Goal: Task Accomplishment & Management: Manage account settings

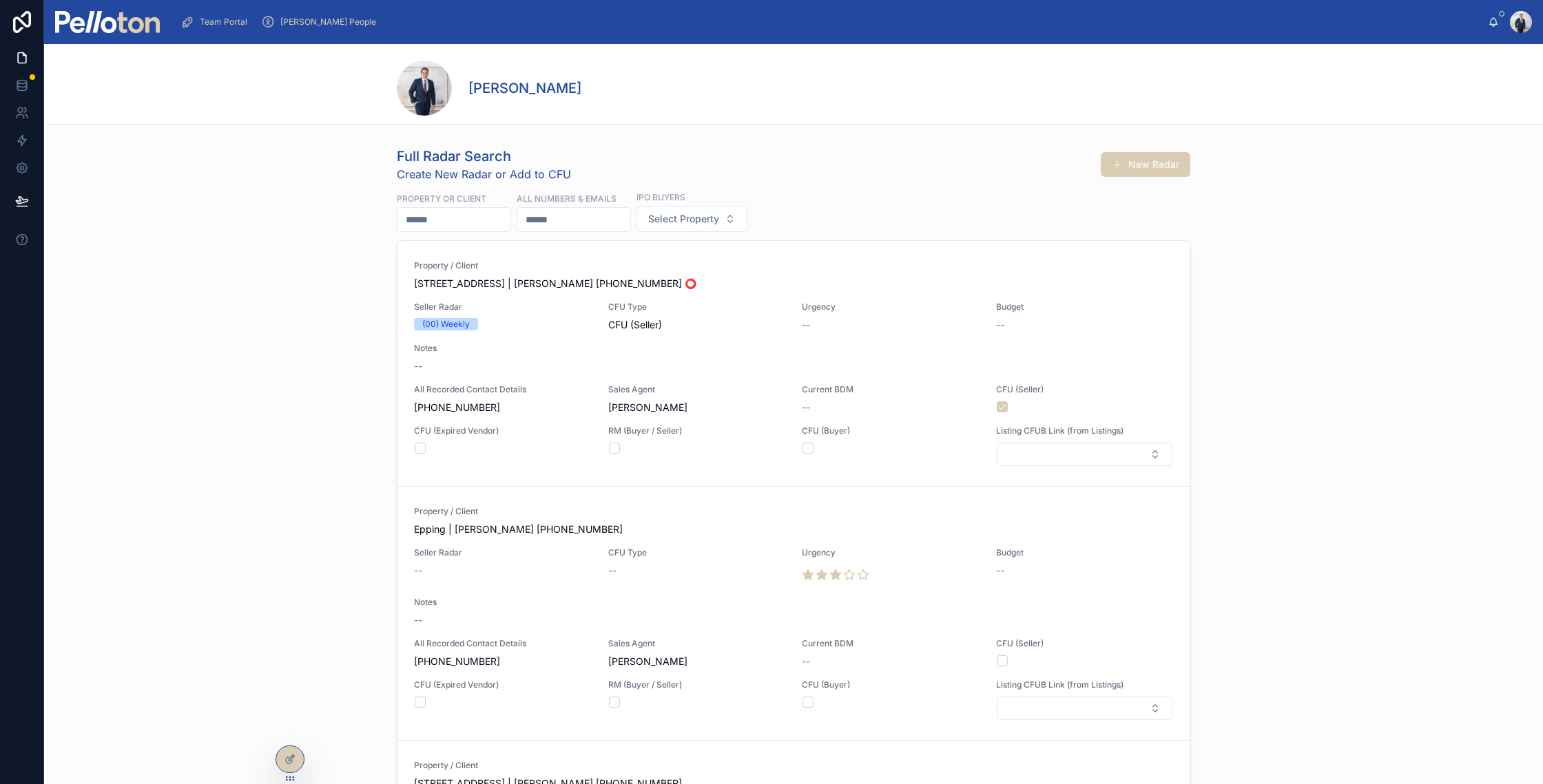
click at [69, 37] on div at bounding box center [107, 21] width 105 height 44
click at [82, 18] on img at bounding box center [107, 22] width 105 height 22
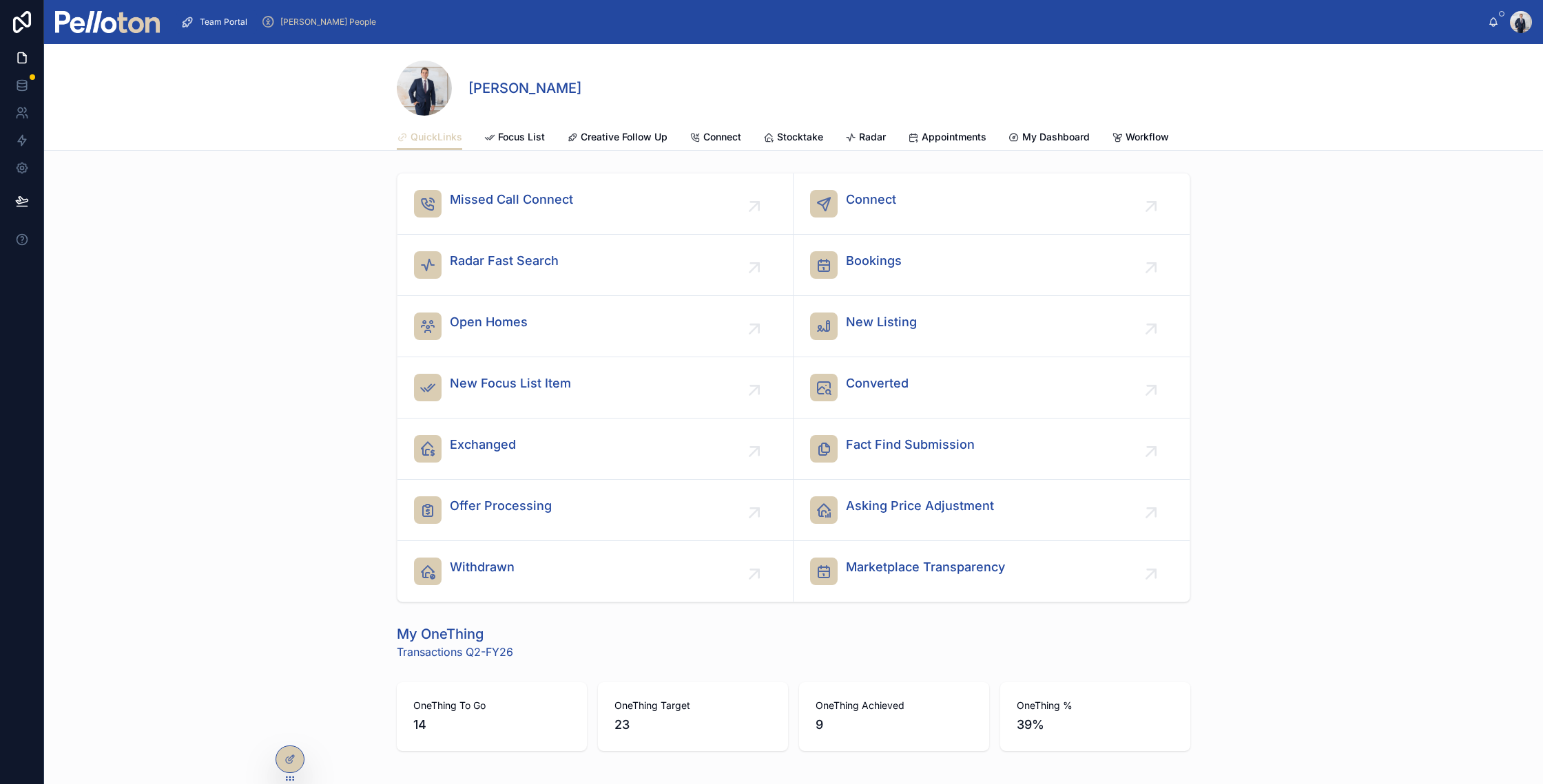
click at [1072, 137] on span "My Dashboard" at bounding box center [1056, 137] width 68 height 14
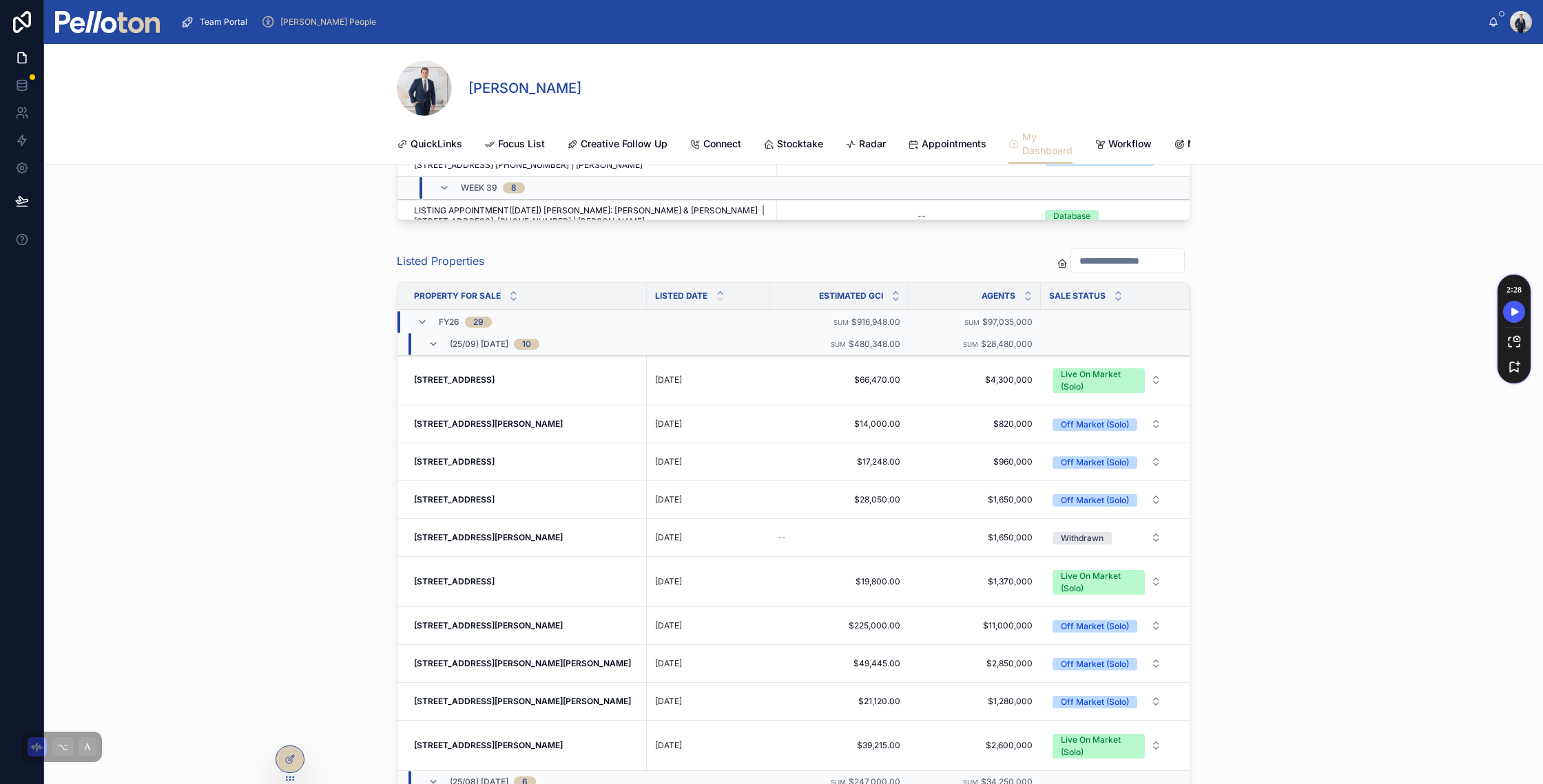
scroll to position [7205, 0]
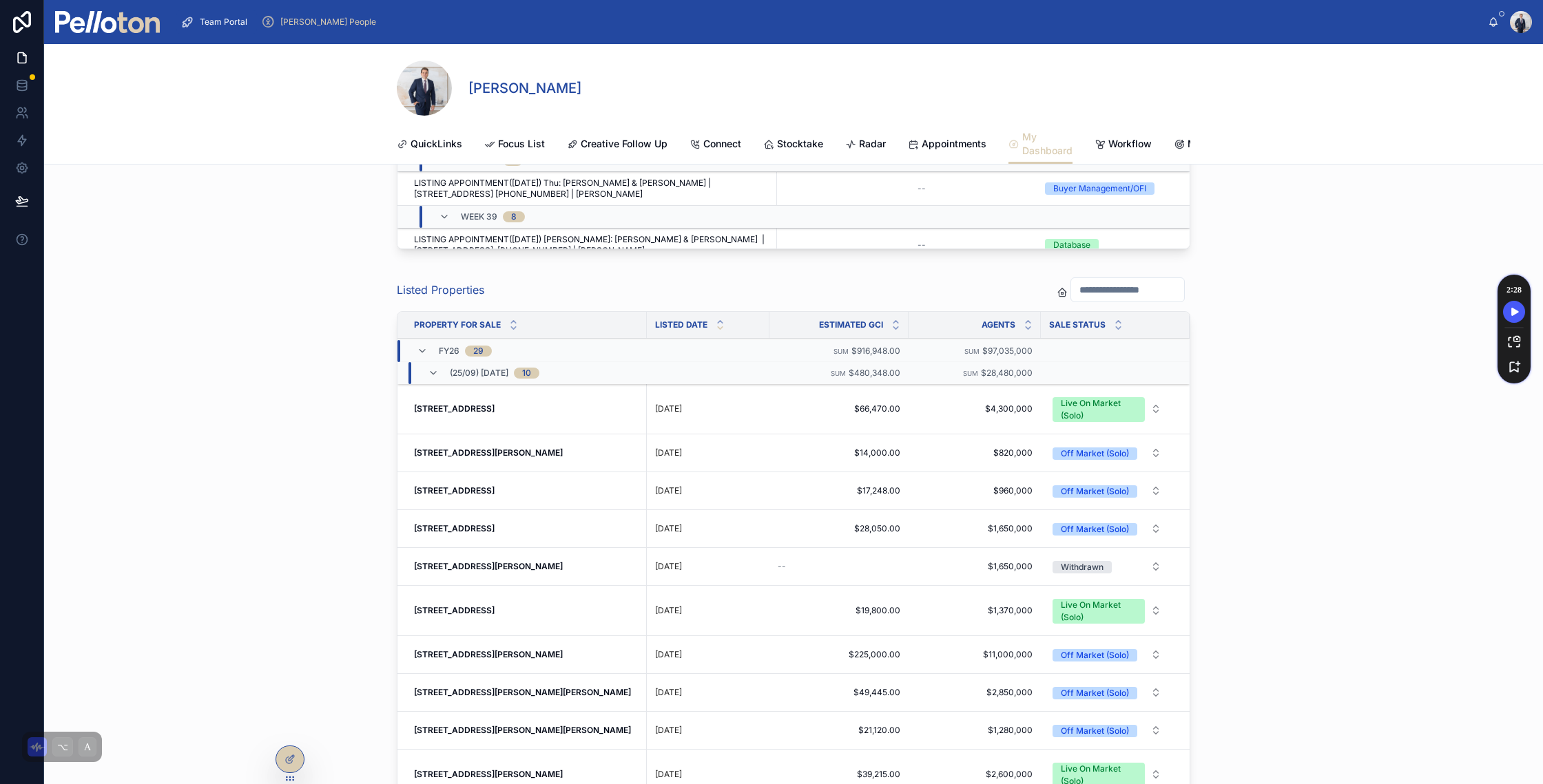
click at [143, 482] on div "Listed Properties Property For Sale Listed Date Estimated GCI Agents Sale Statu…" at bounding box center [793, 592] width 1499 height 641
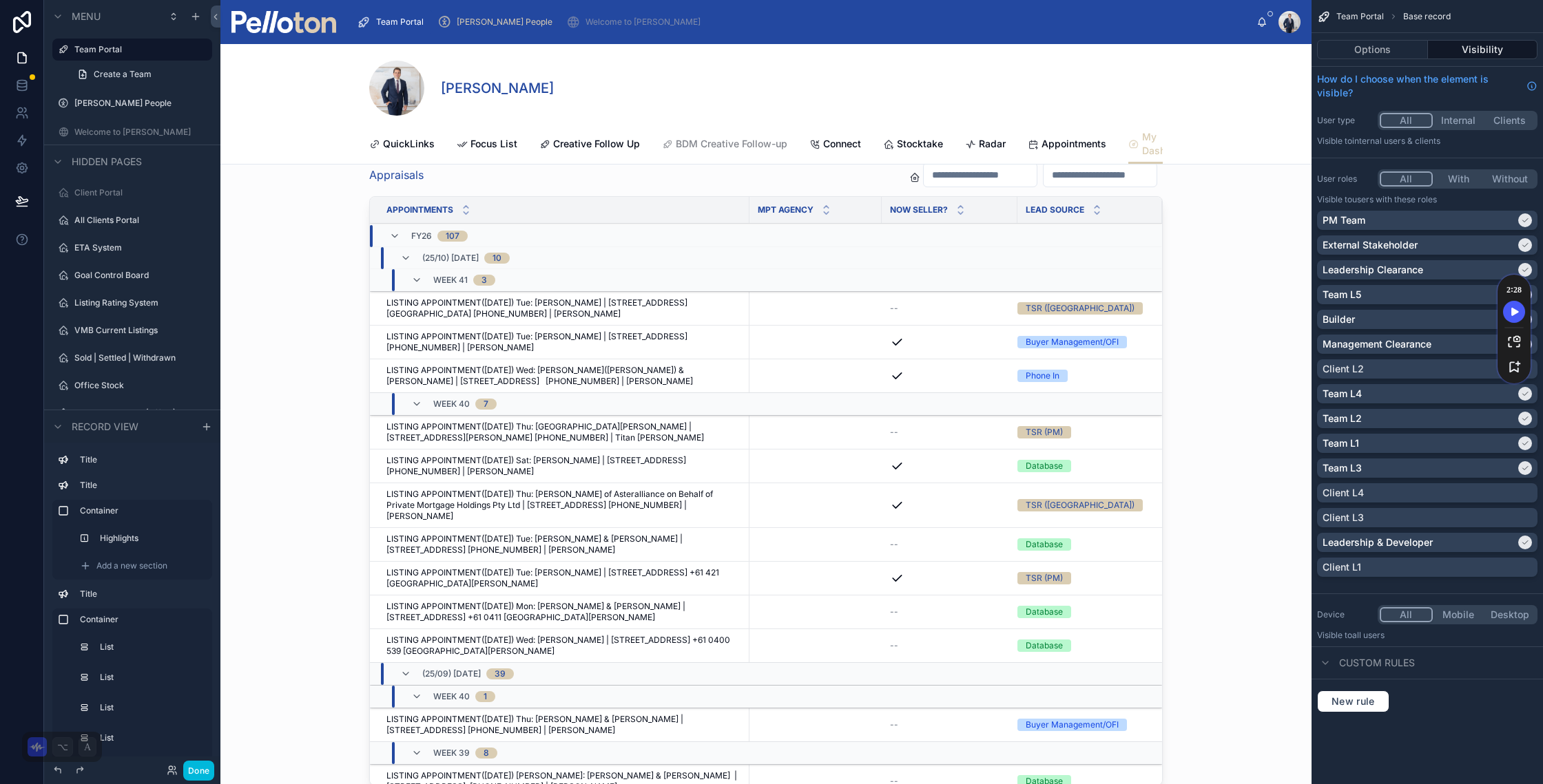
scroll to position [6824, 0]
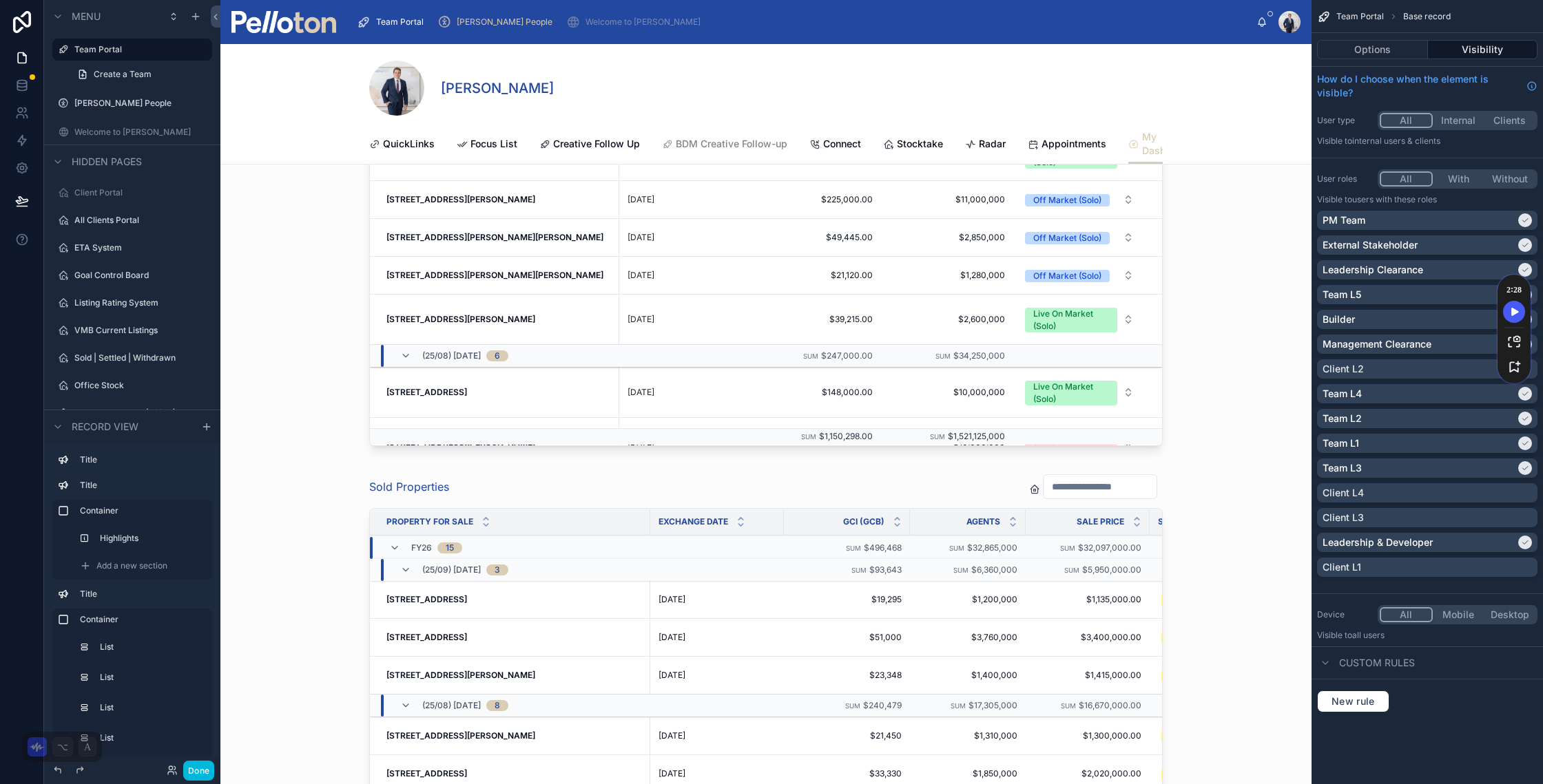
click at [941, 502] on div at bounding box center [766, 788] width 1091 height 641
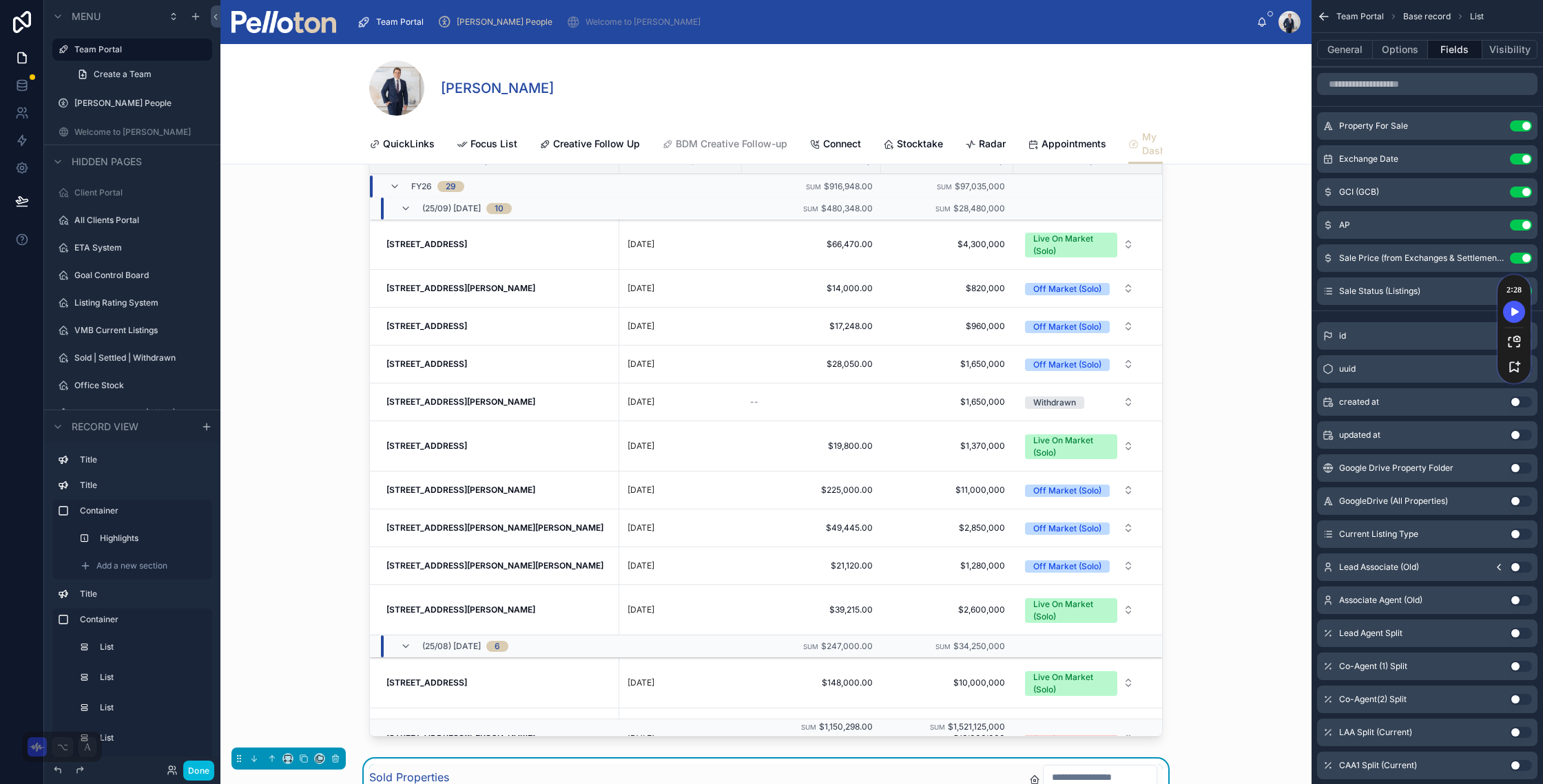
scroll to position [7575, 0]
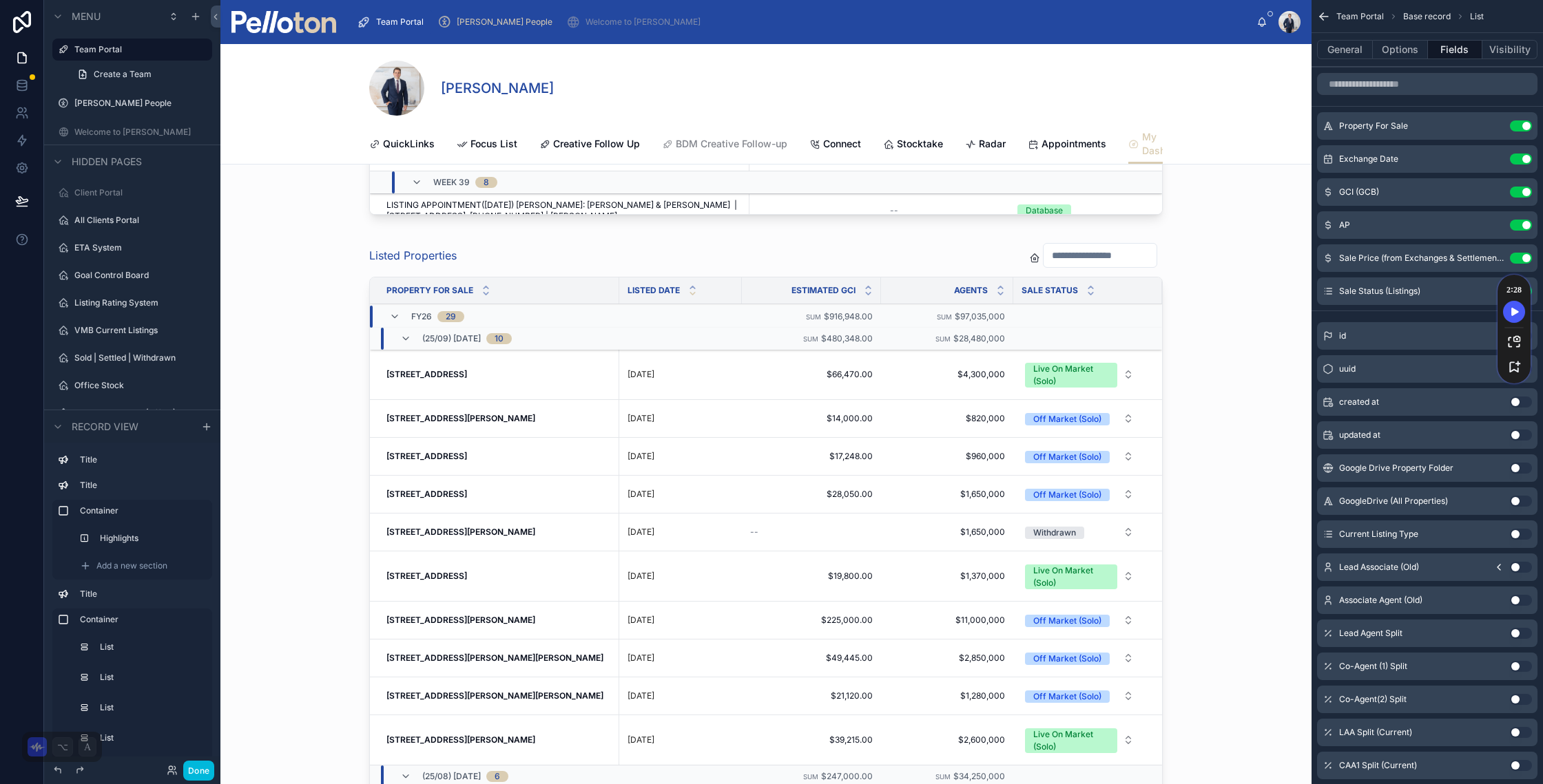
click at [951, 286] on div at bounding box center [766, 557] width 1091 height 641
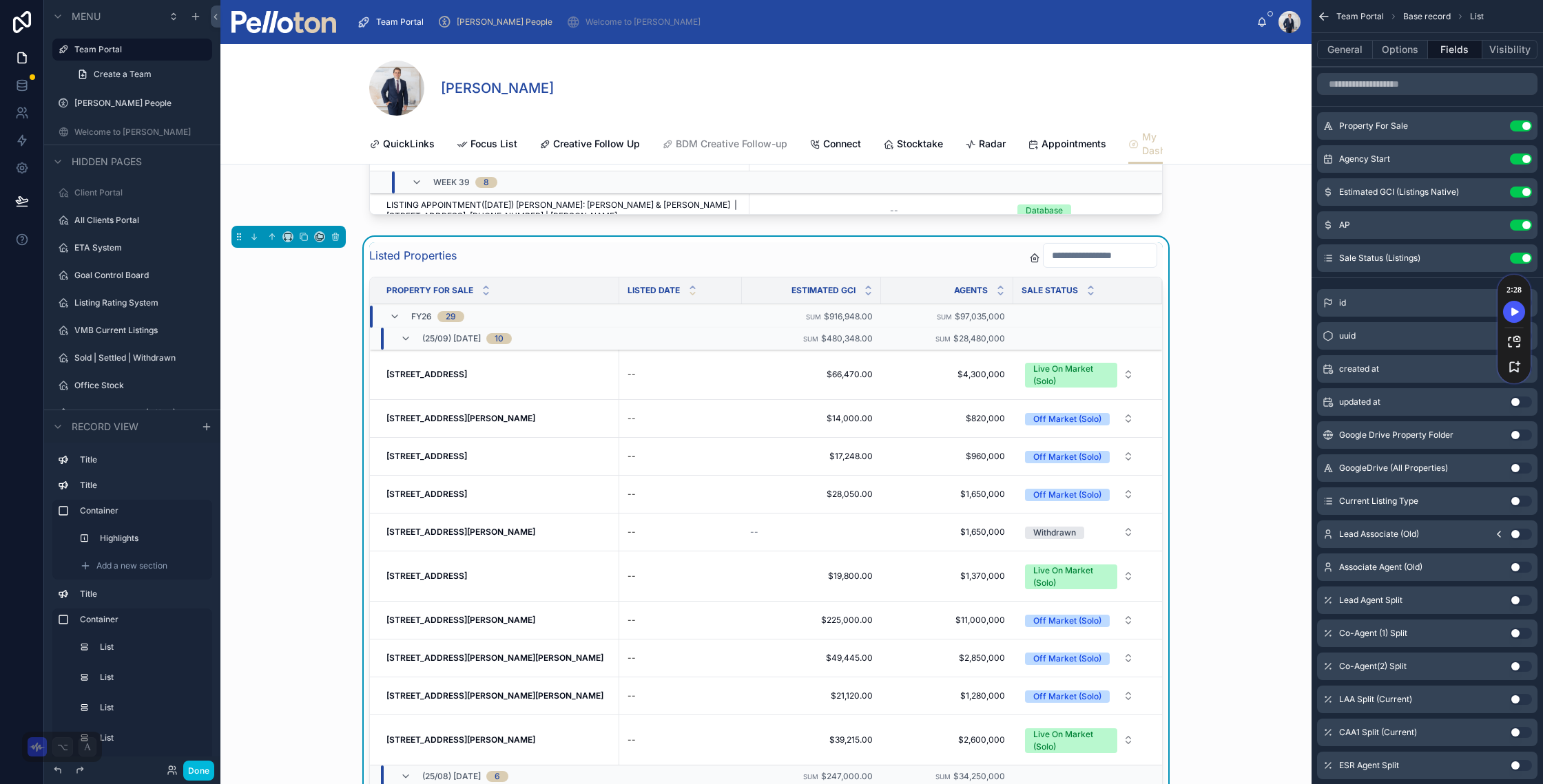
click at [951, 269] on div "Listed Properties" at bounding box center [766, 255] width 794 height 26
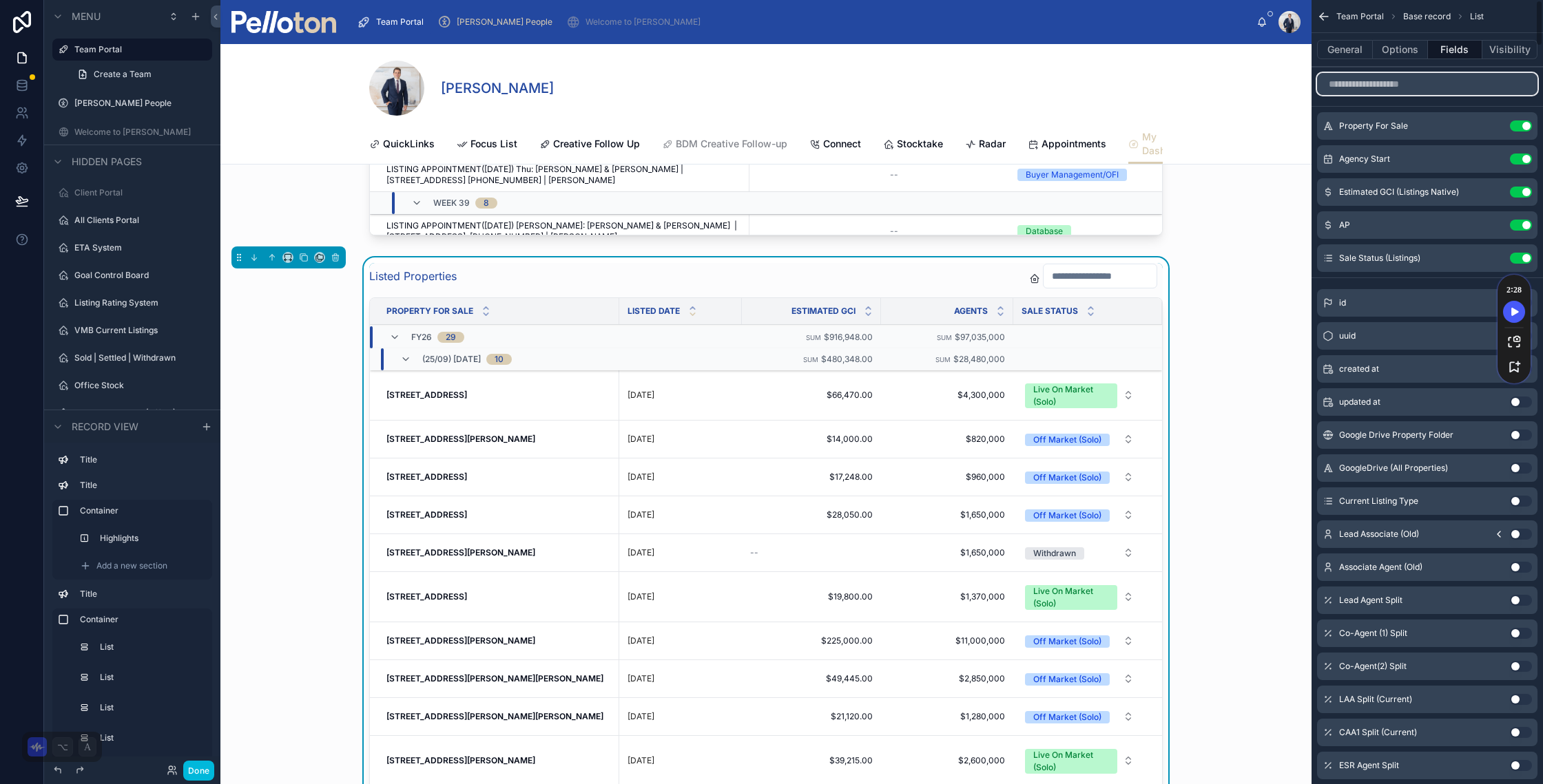
click at [1375, 80] on input "scrollable content" at bounding box center [1427, 84] width 221 height 22
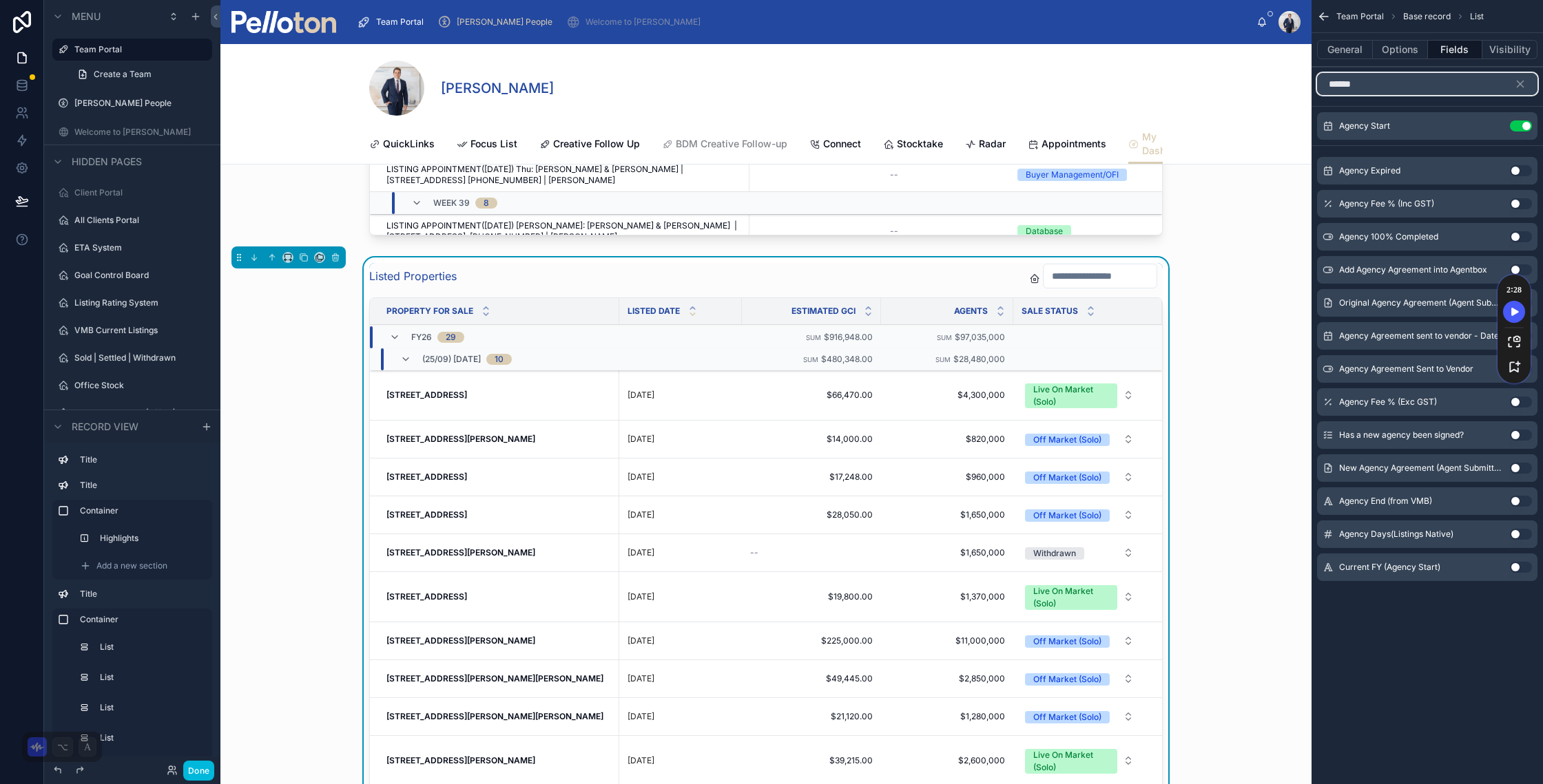
type input "******"
click at [1408, 45] on button "Options" at bounding box center [1400, 50] width 55 height 19
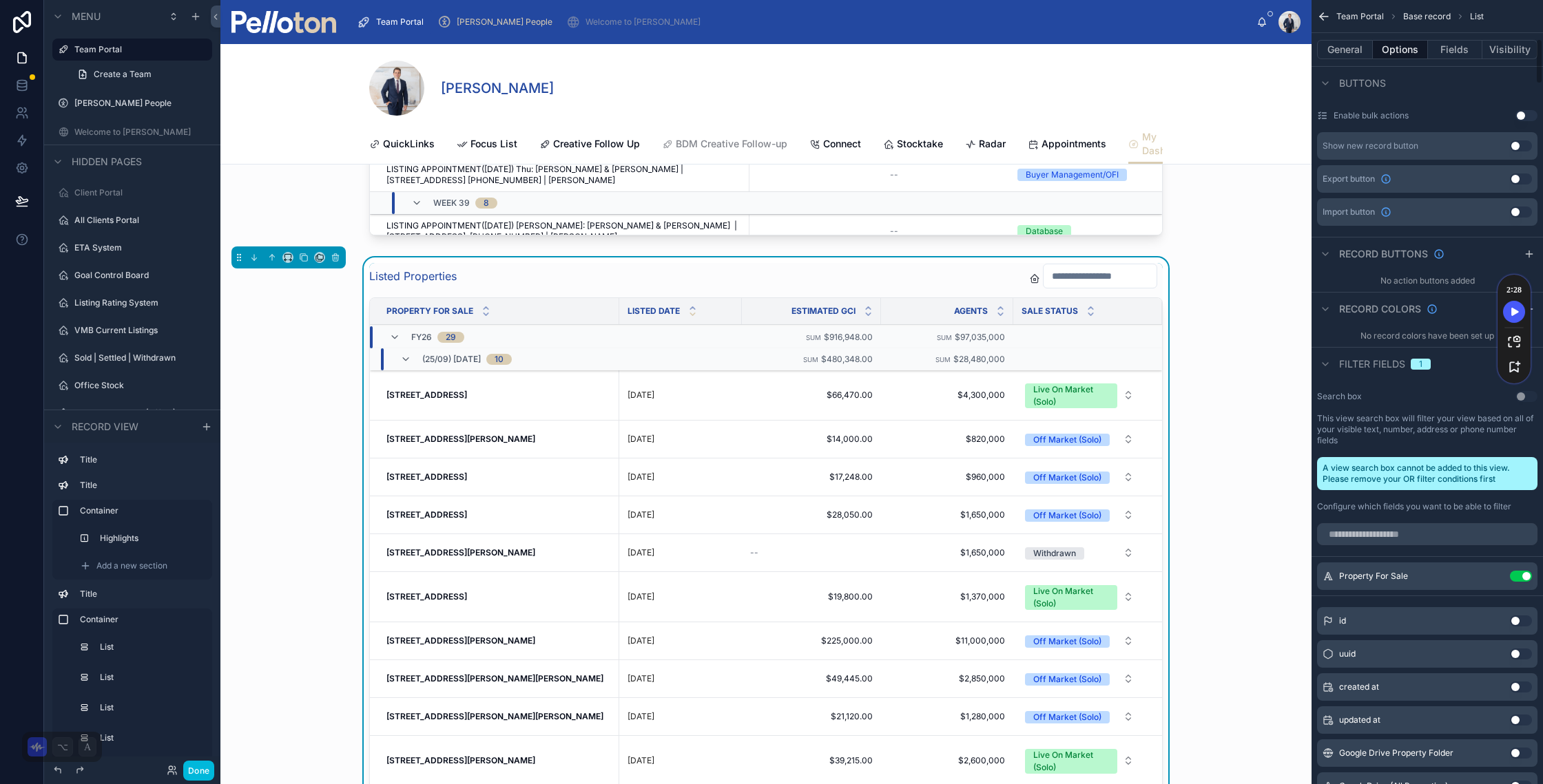
scroll to position [606, 0]
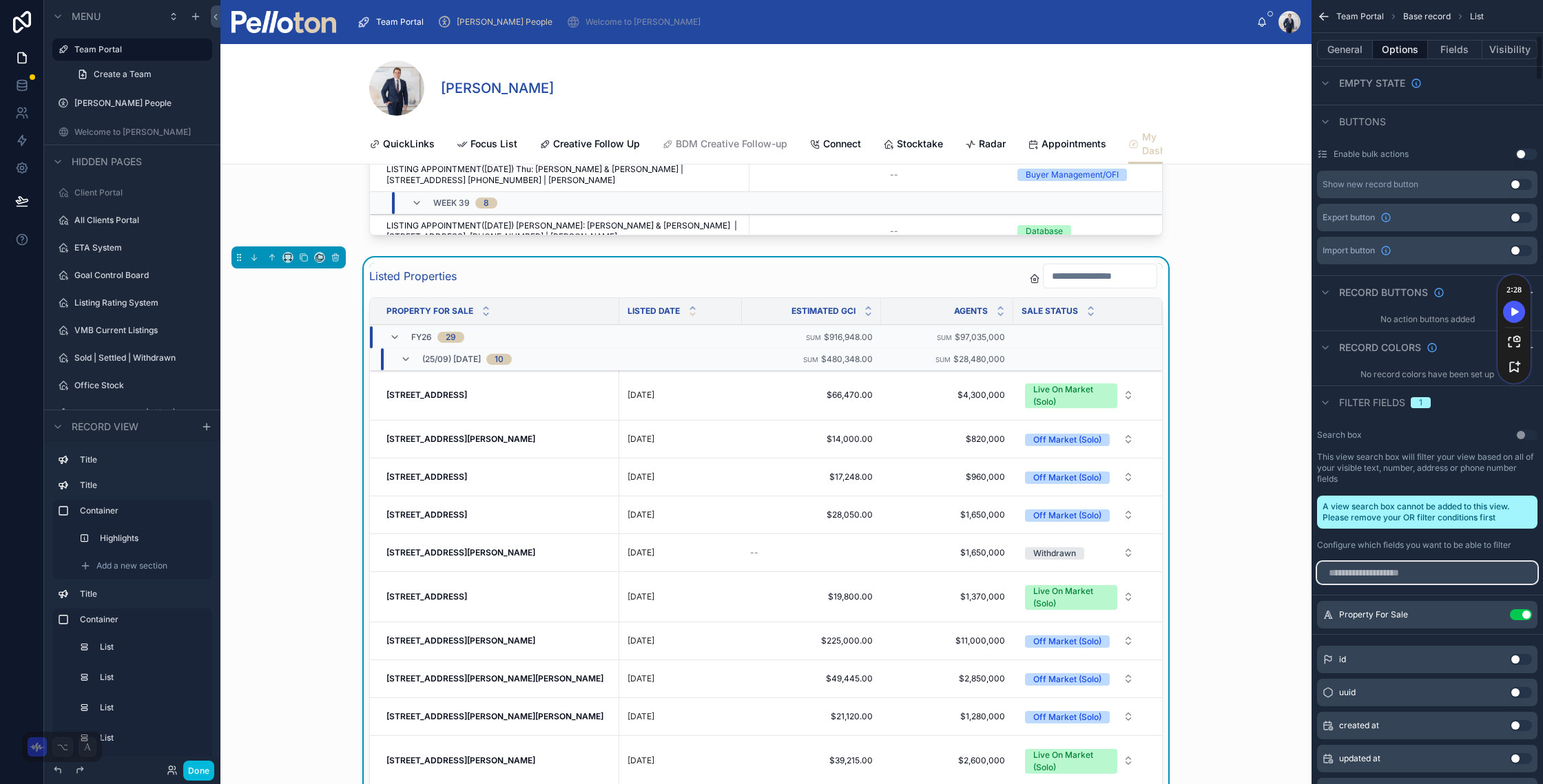
click at [1396, 579] on input "scrollable content" at bounding box center [1427, 573] width 221 height 22
click at [1395, 574] on input "scrollable content" at bounding box center [1427, 573] width 221 height 22
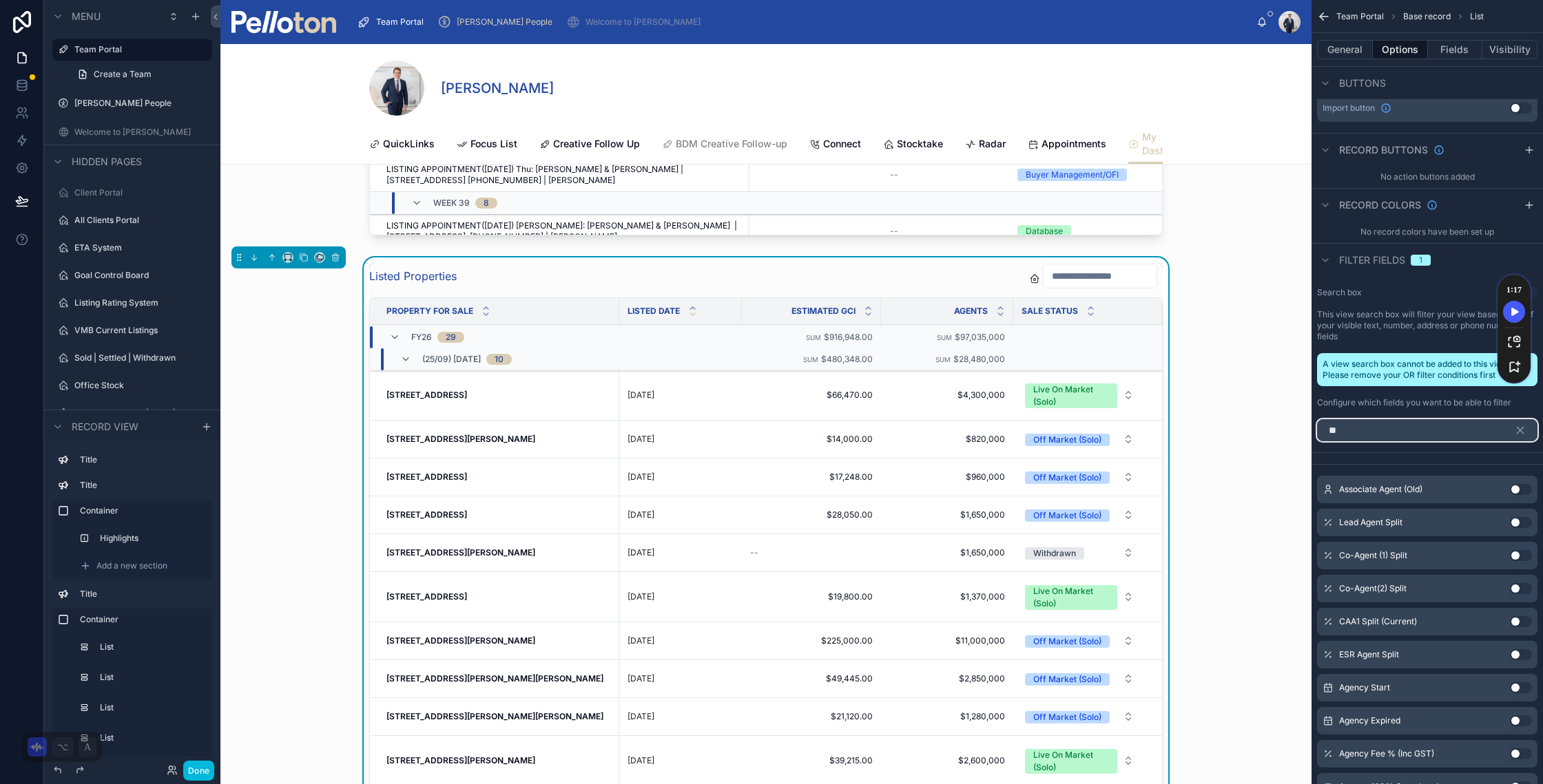
type input "**"
click at [1521, 688] on button "Use setting" at bounding box center [1522, 688] width 22 height 11
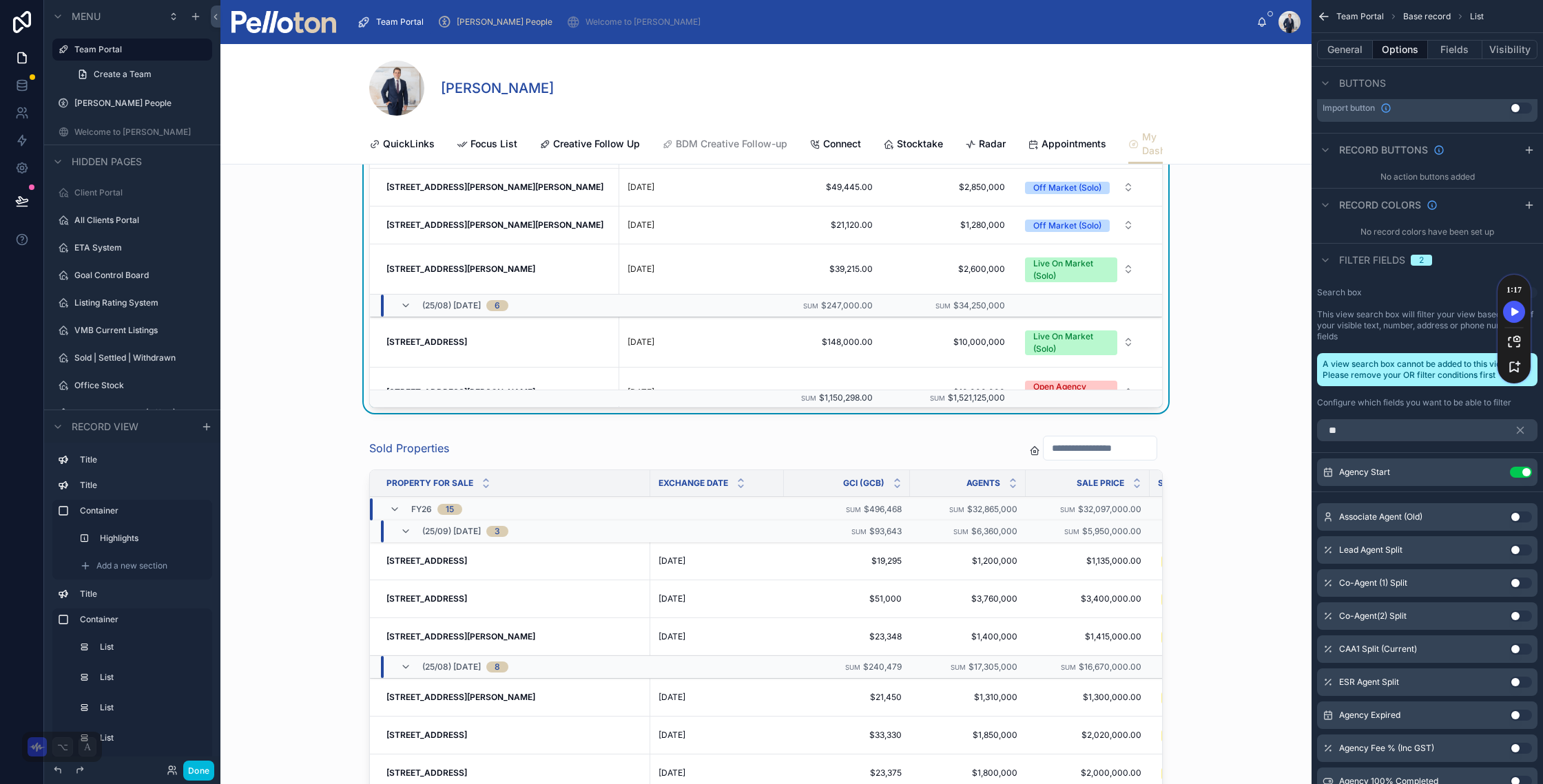
scroll to position [8048, 0]
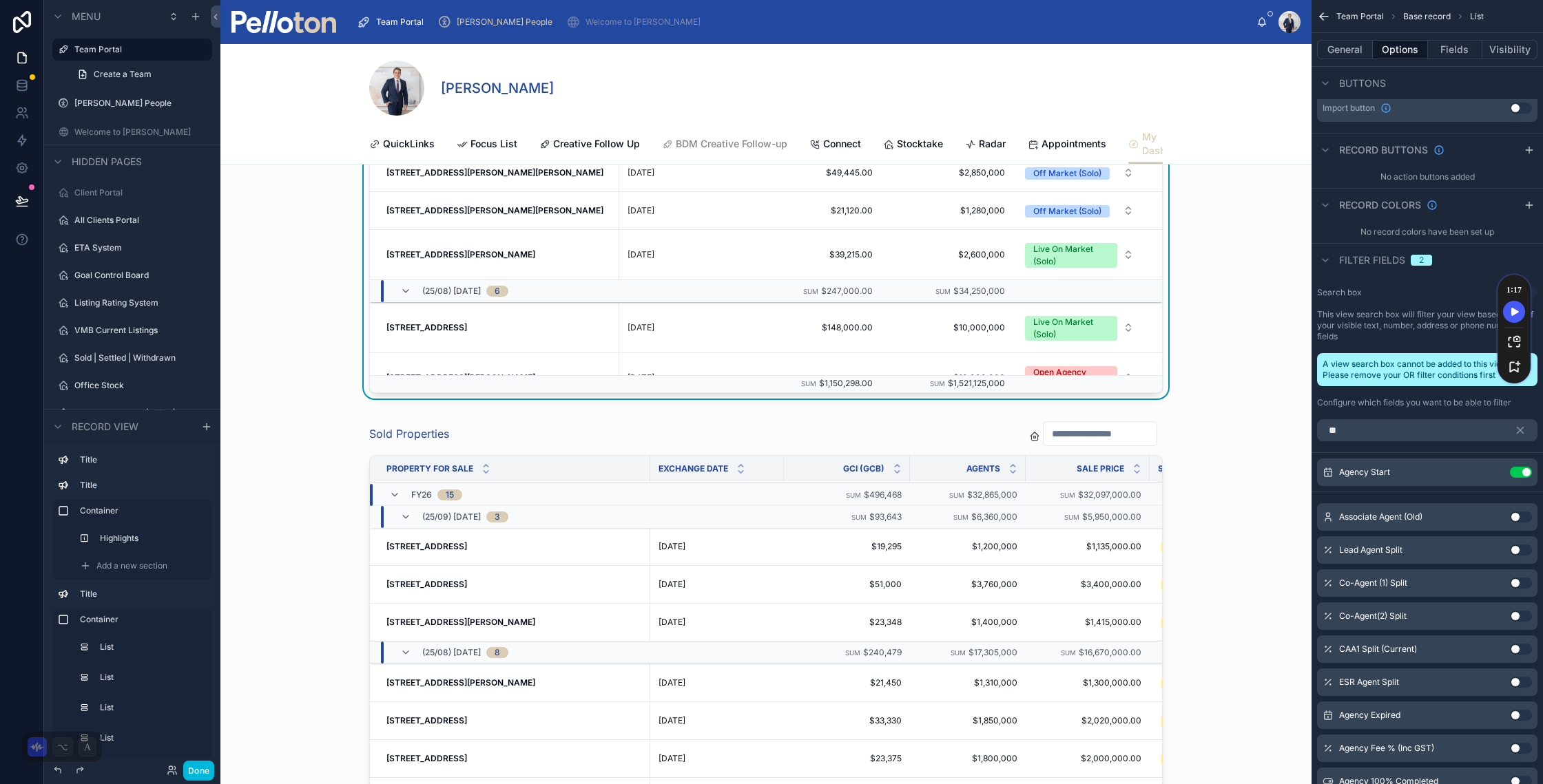
click at [890, 441] on div at bounding box center [766, 736] width 1091 height 641
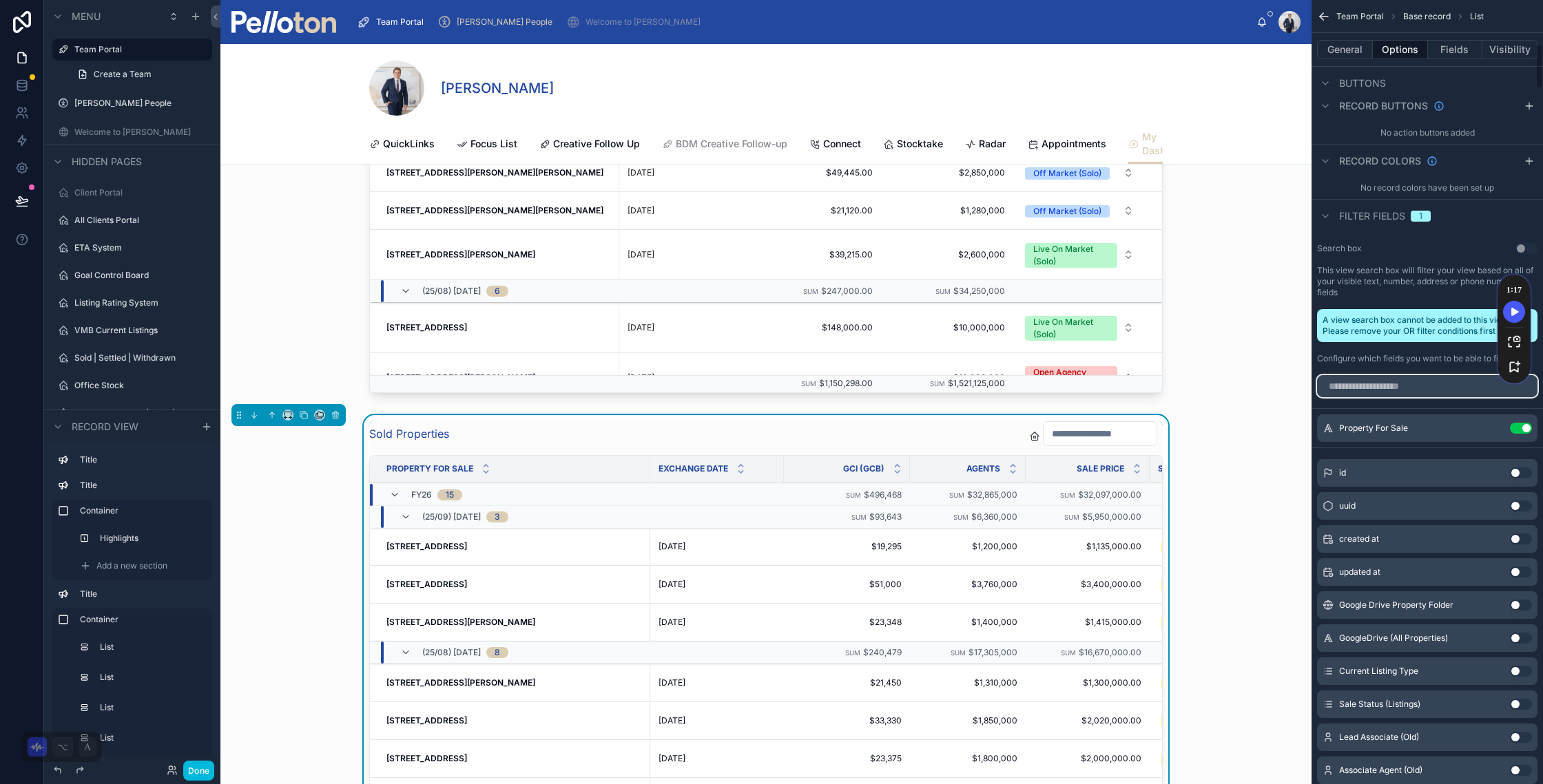
click at [1374, 389] on input "scrollable content" at bounding box center [1427, 386] width 221 height 22
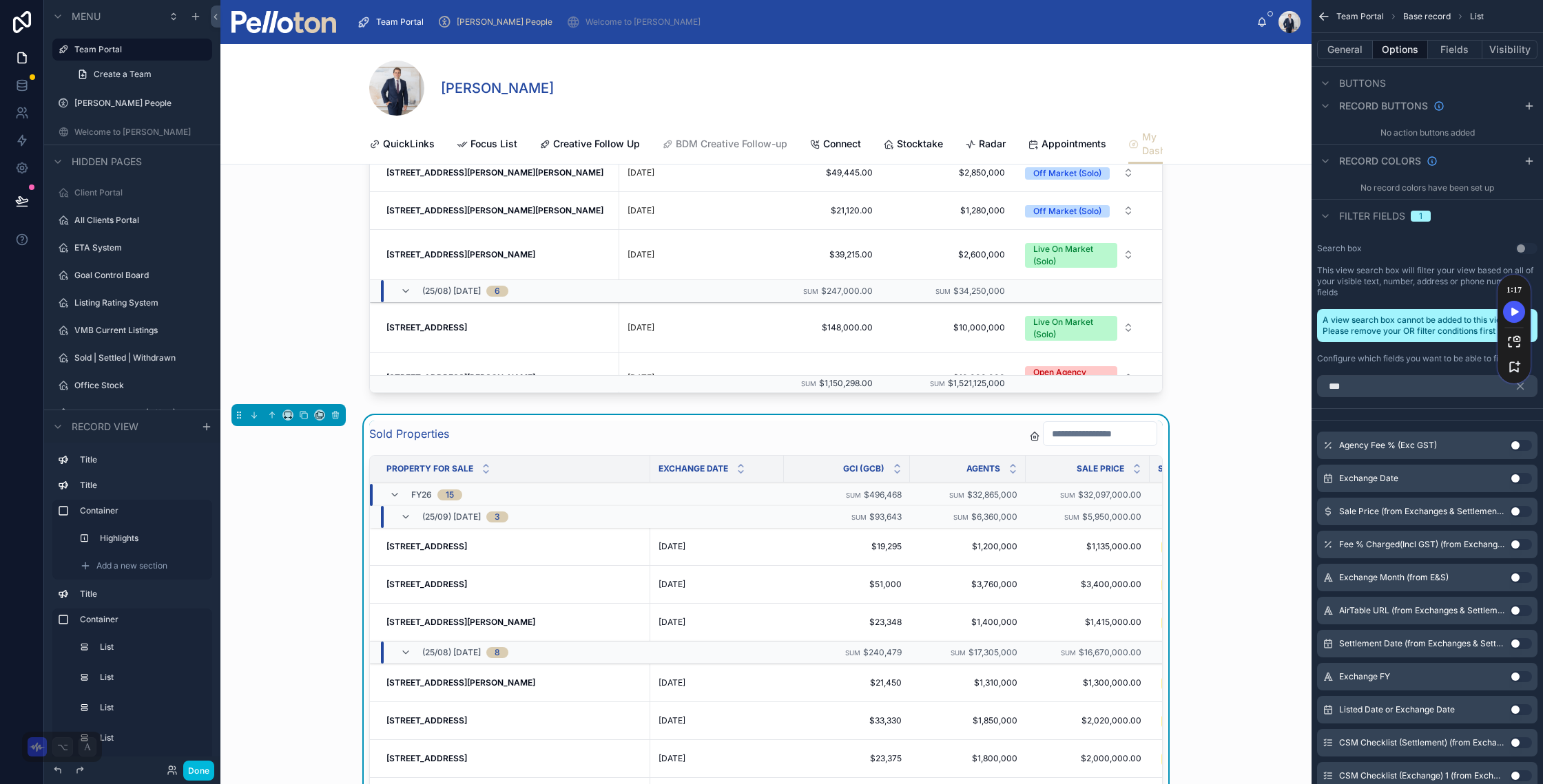
click at [1519, 478] on button "Use setting" at bounding box center [1522, 478] width 22 height 11
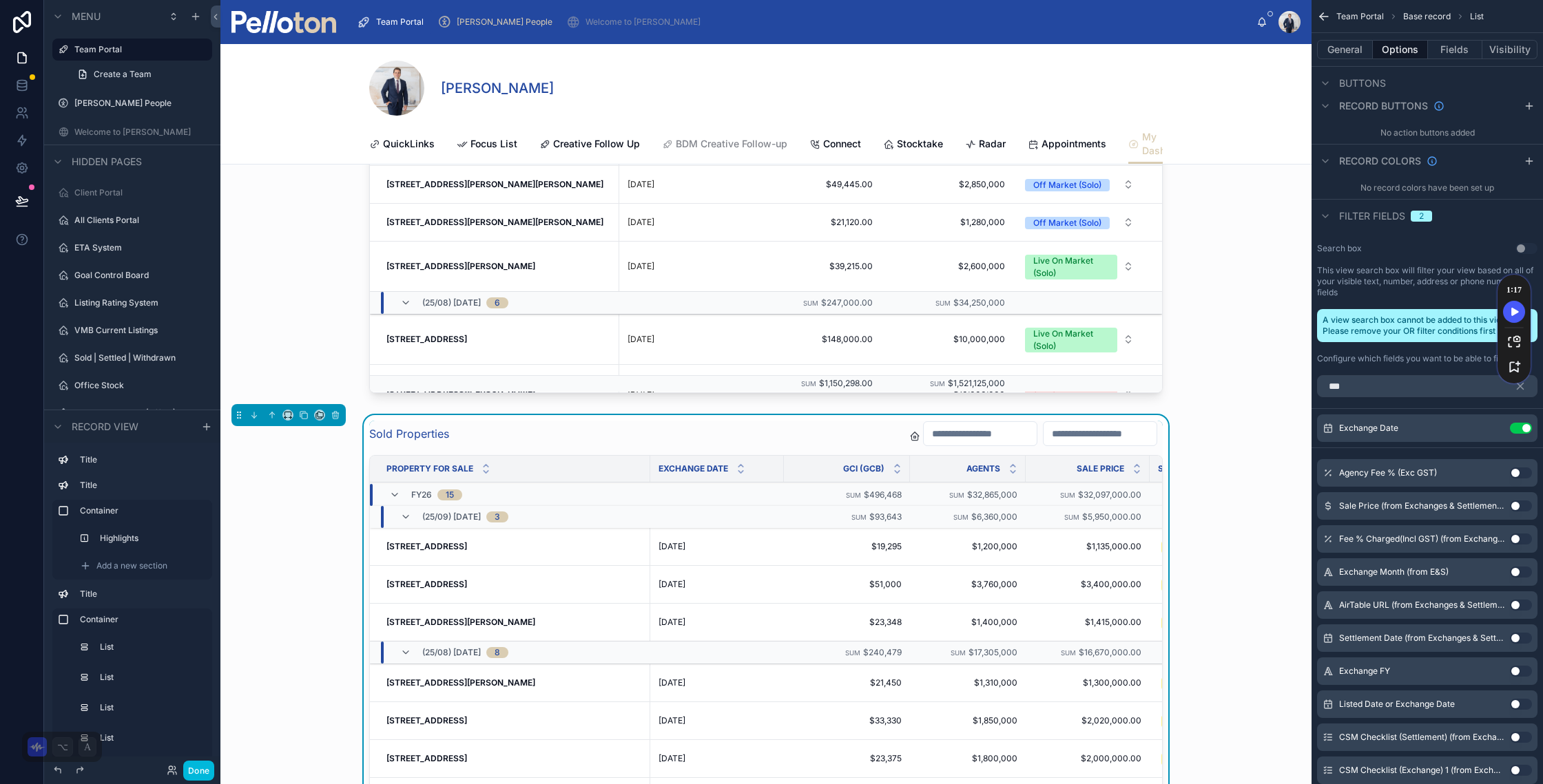
scroll to position [9219, 0]
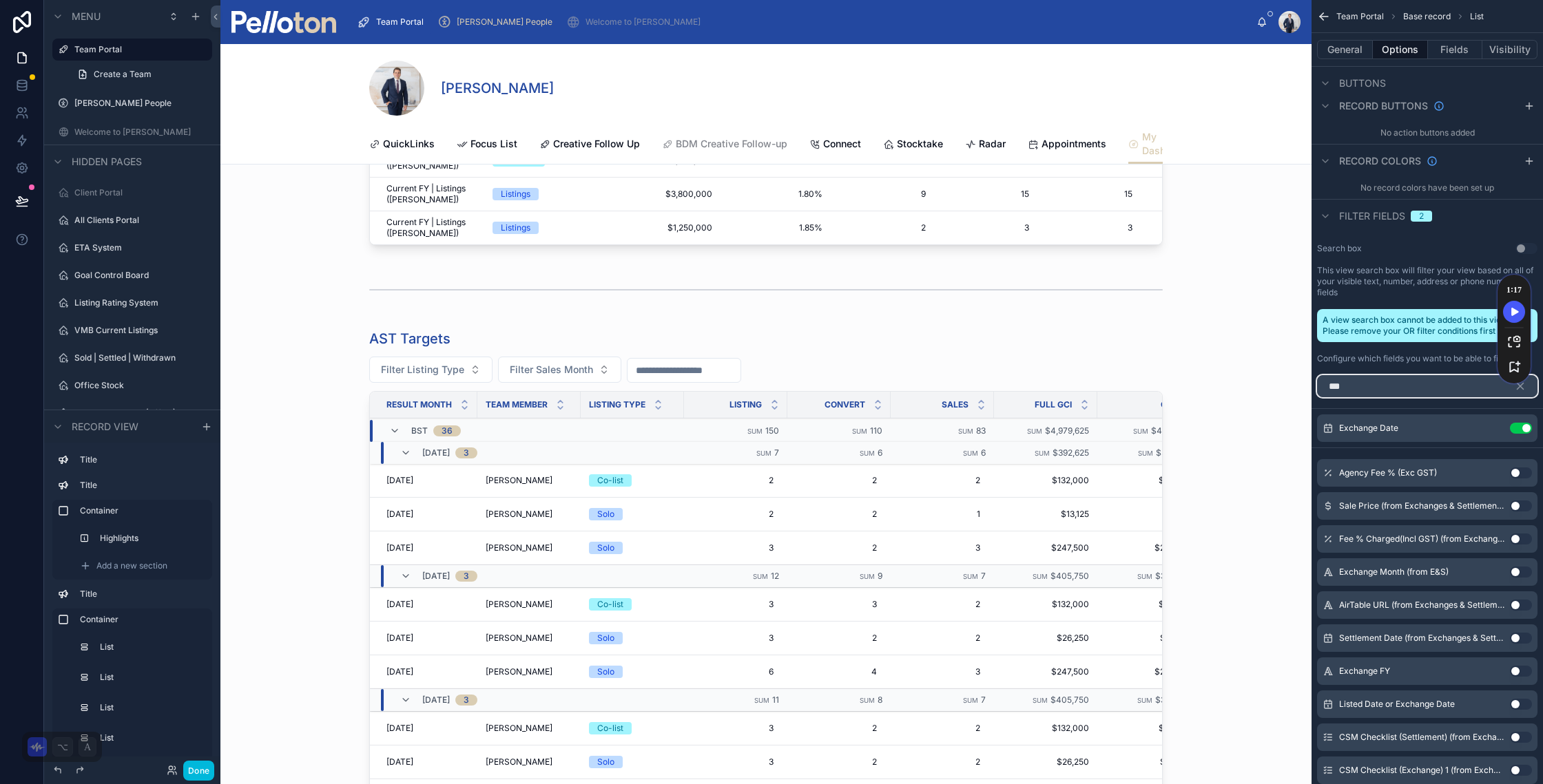
click at [1337, 387] on input "***" at bounding box center [1427, 386] width 221 height 22
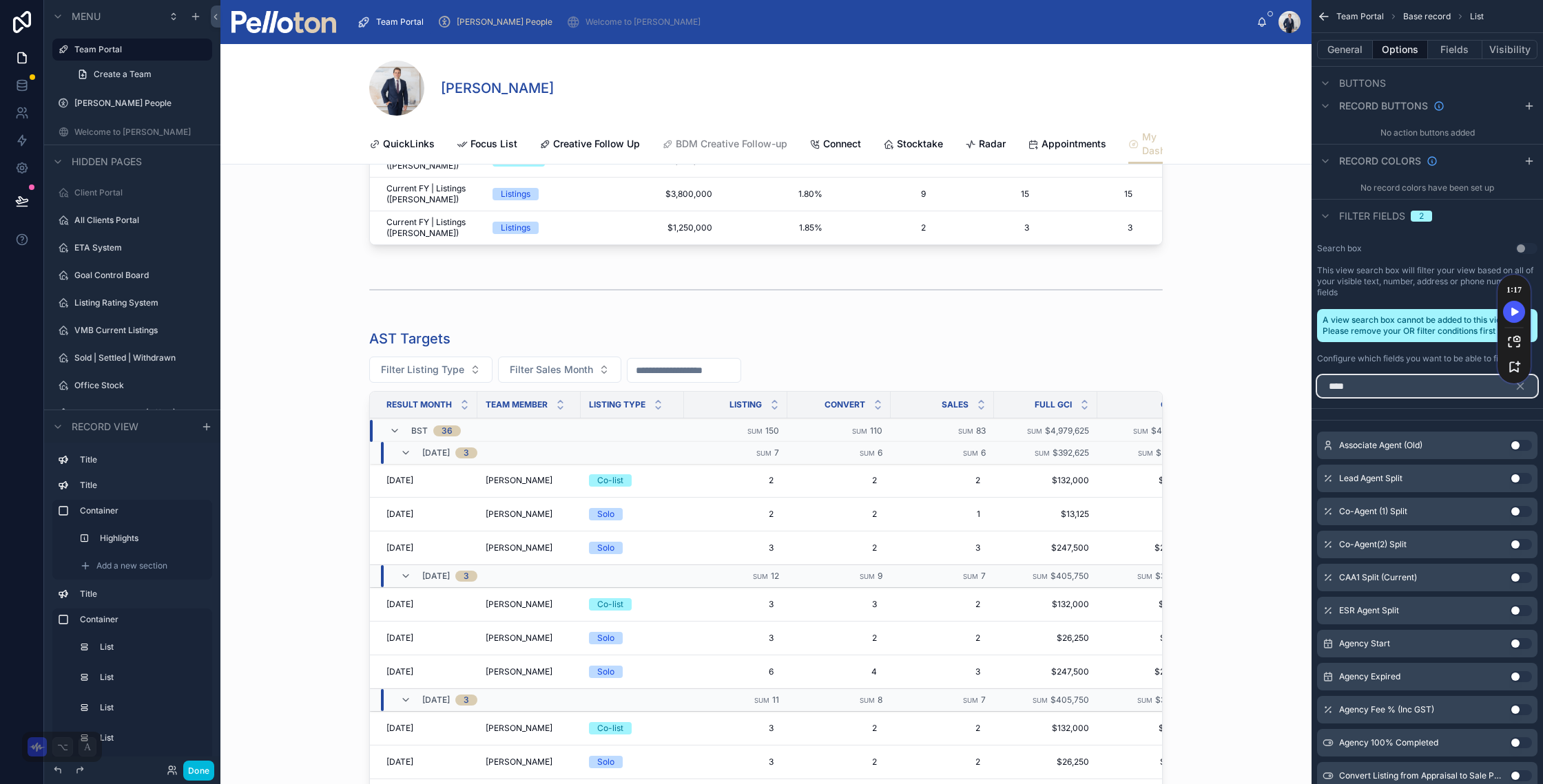
type input "****"
click at [1524, 640] on button "Use setting" at bounding box center [1522, 643] width 22 height 11
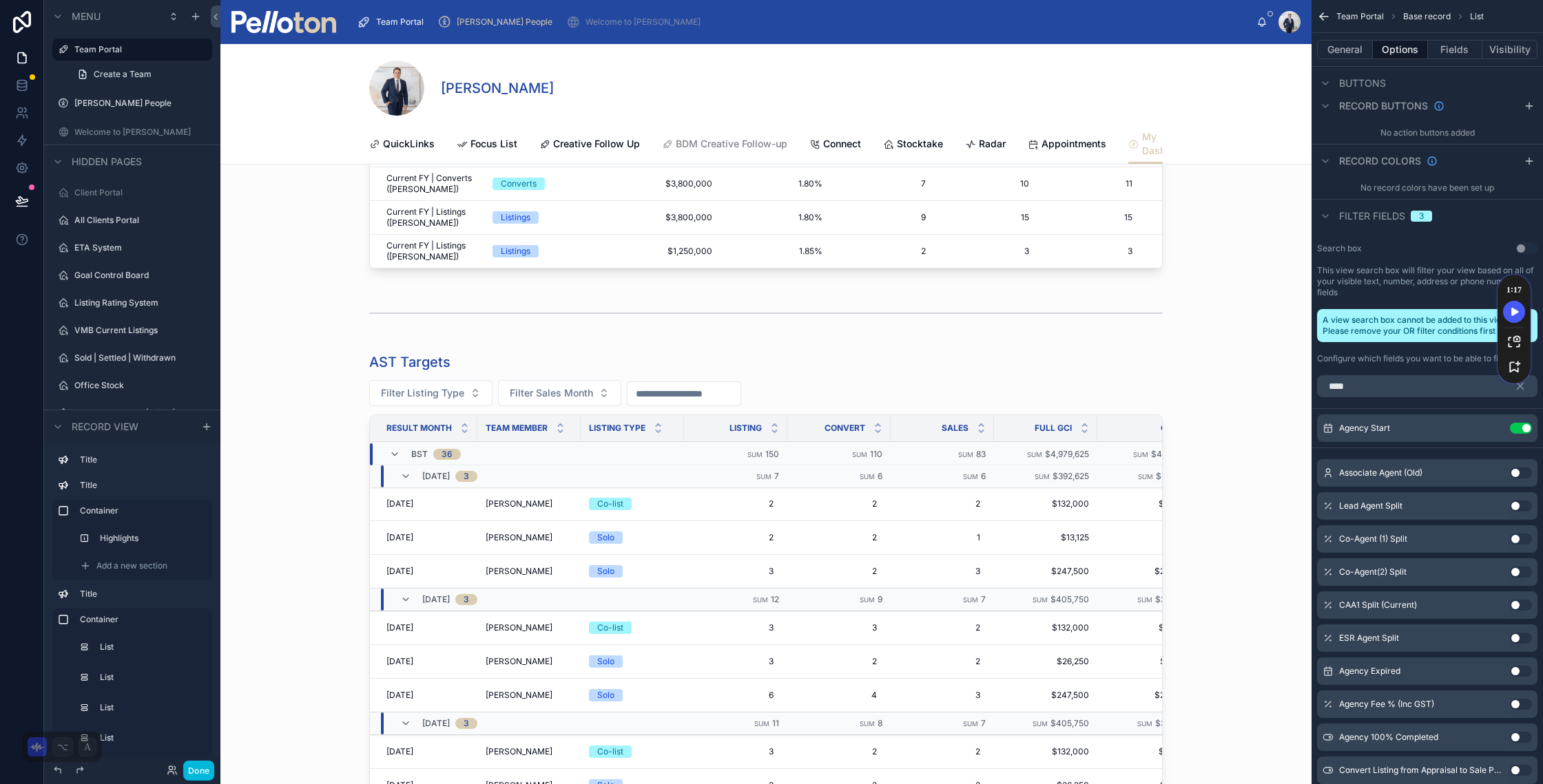
scroll to position [7799, 0]
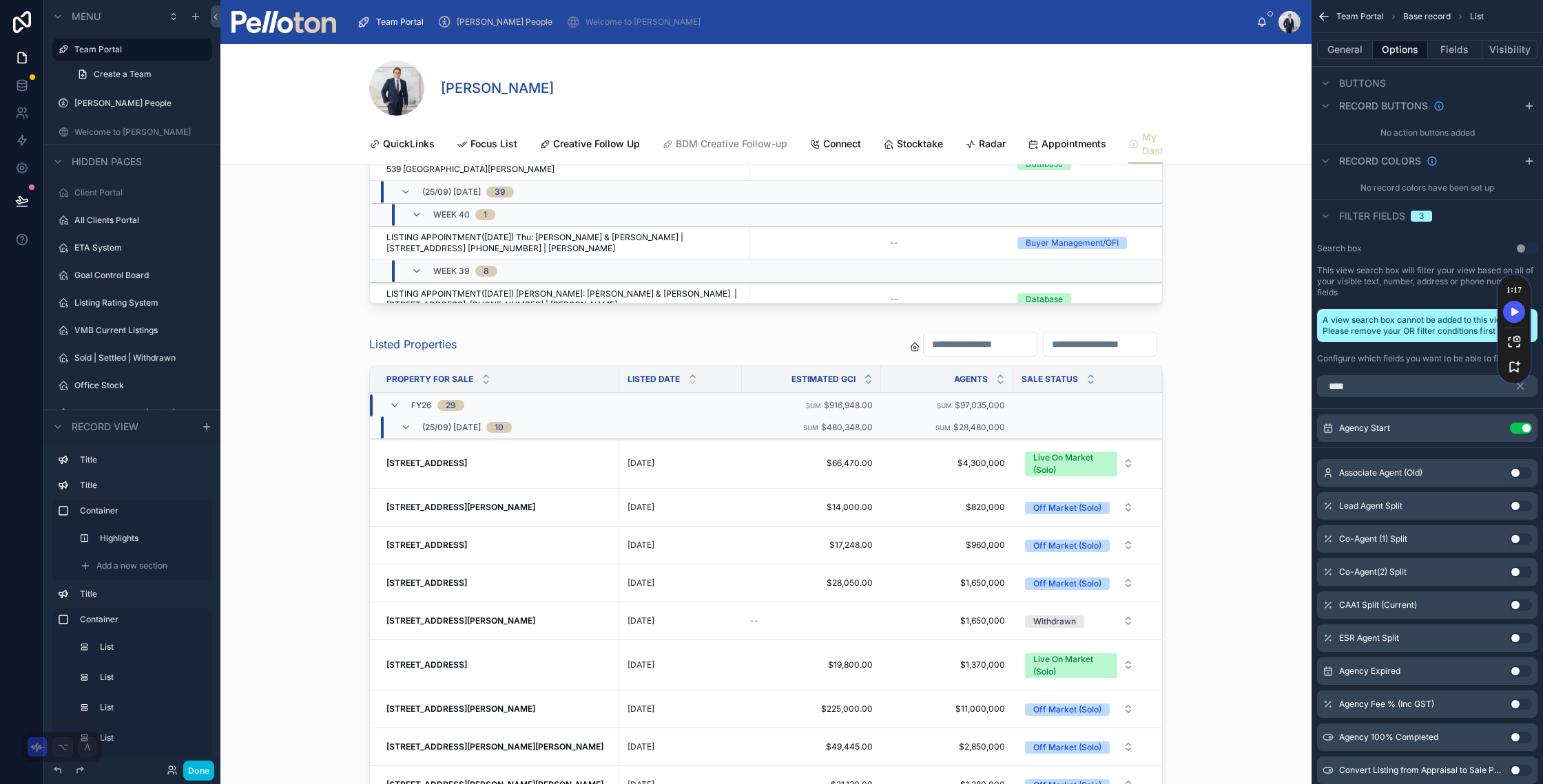
scroll to position [7481, 0]
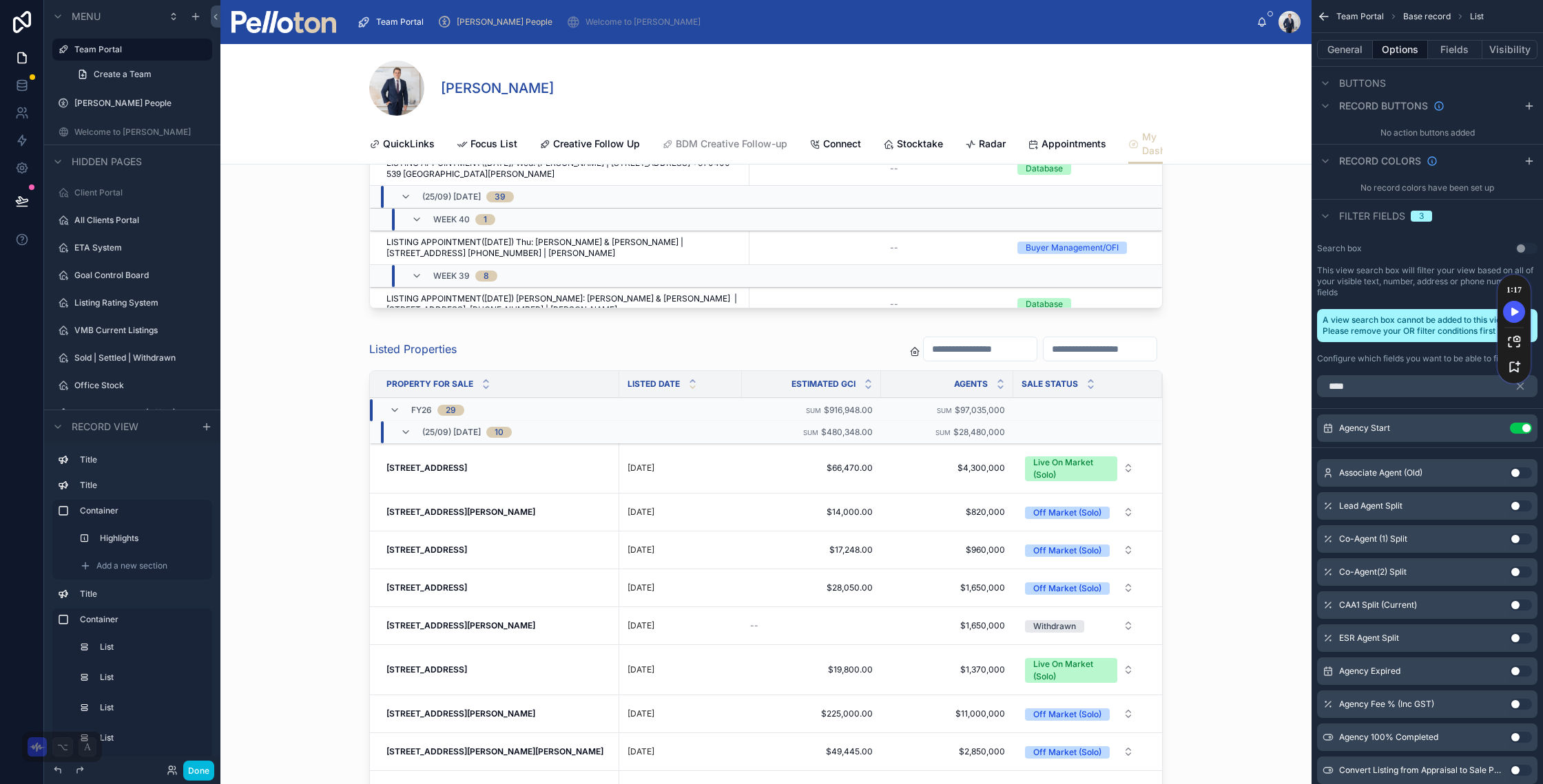
click at [807, 356] on div at bounding box center [766, 651] width 1091 height 641
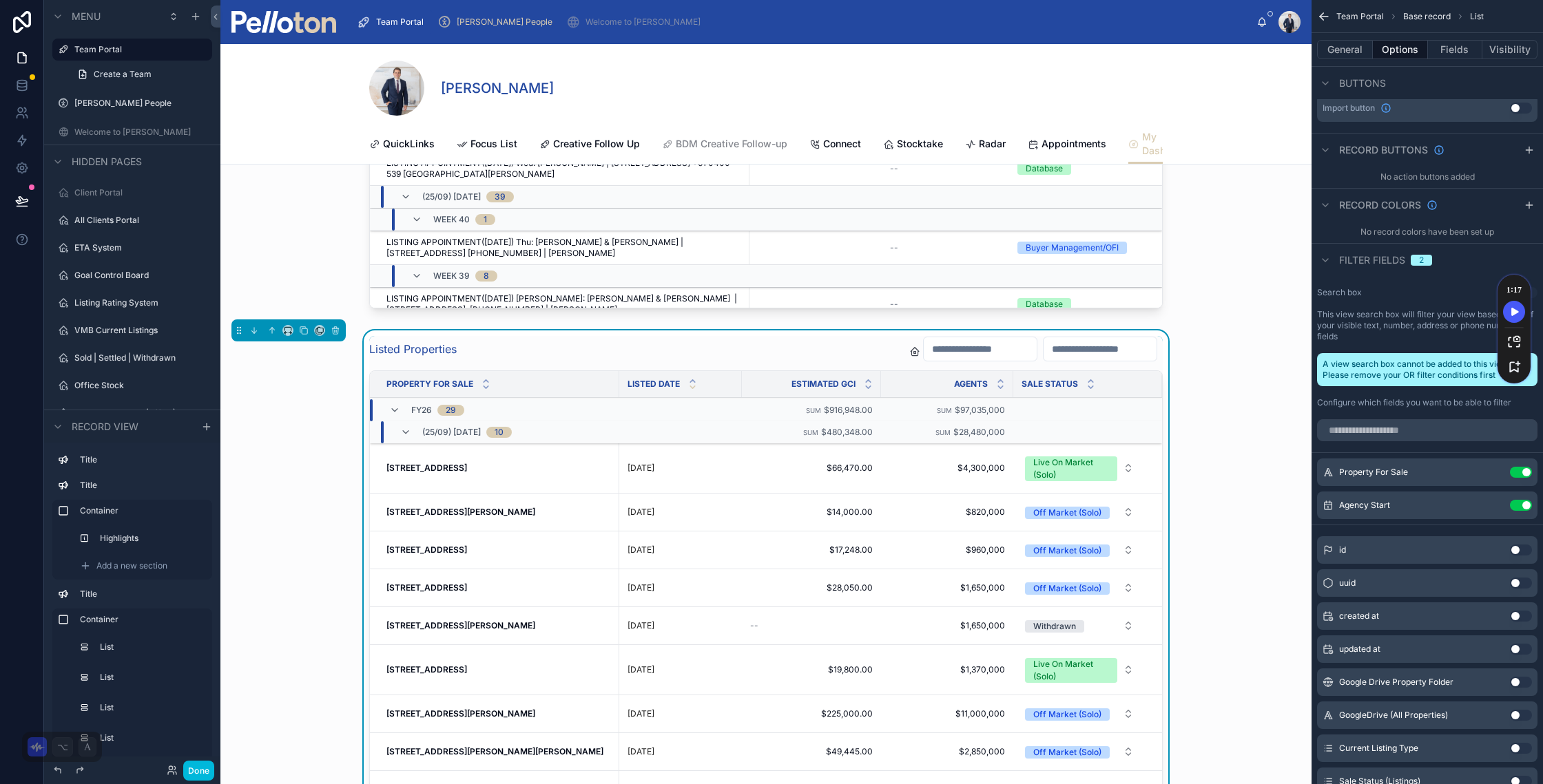
click at [26, 202] on icon at bounding box center [21, 200] width 12 height 7
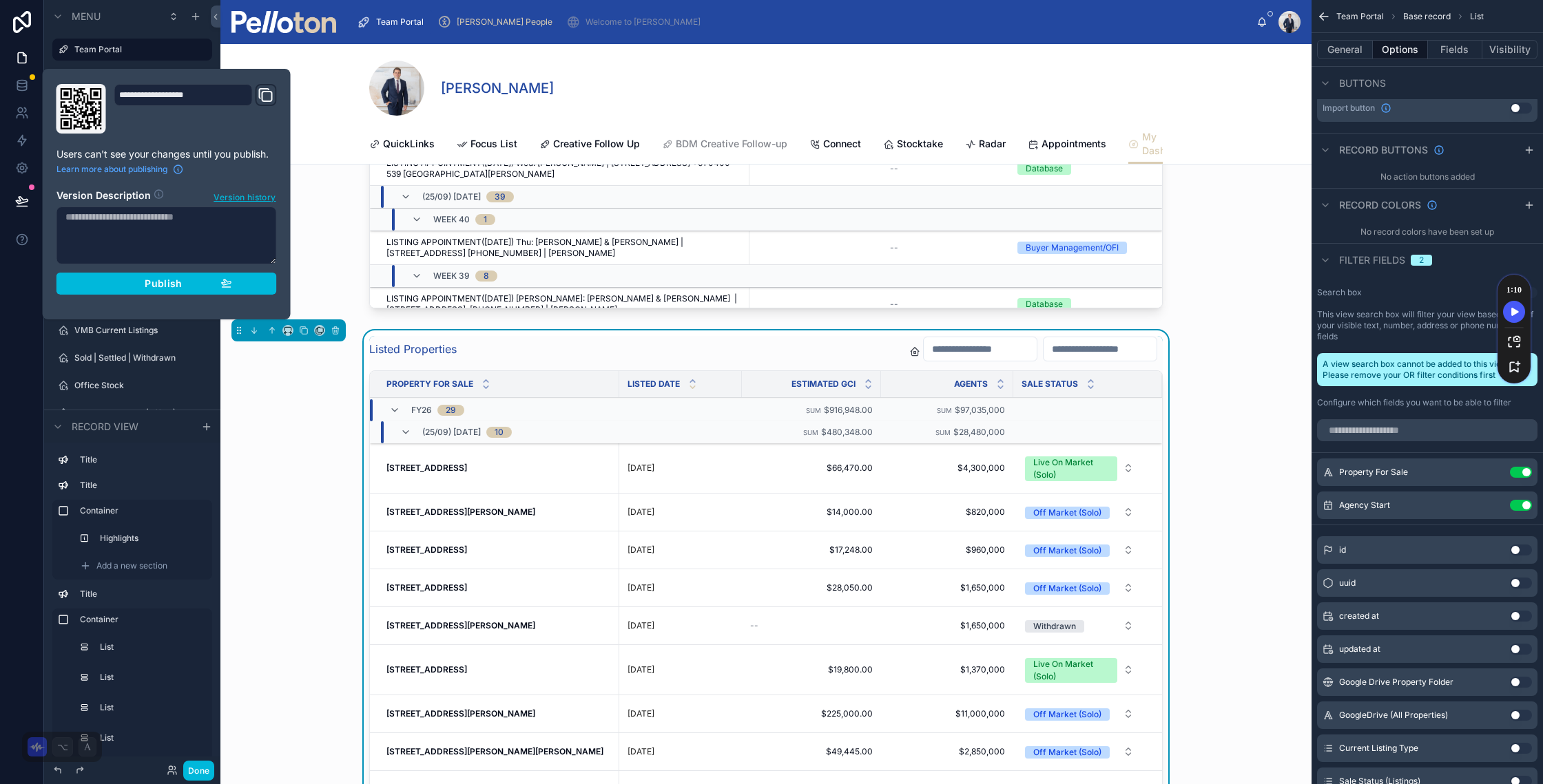
click at [154, 281] on span "Publish" at bounding box center [162, 283] width 37 height 12
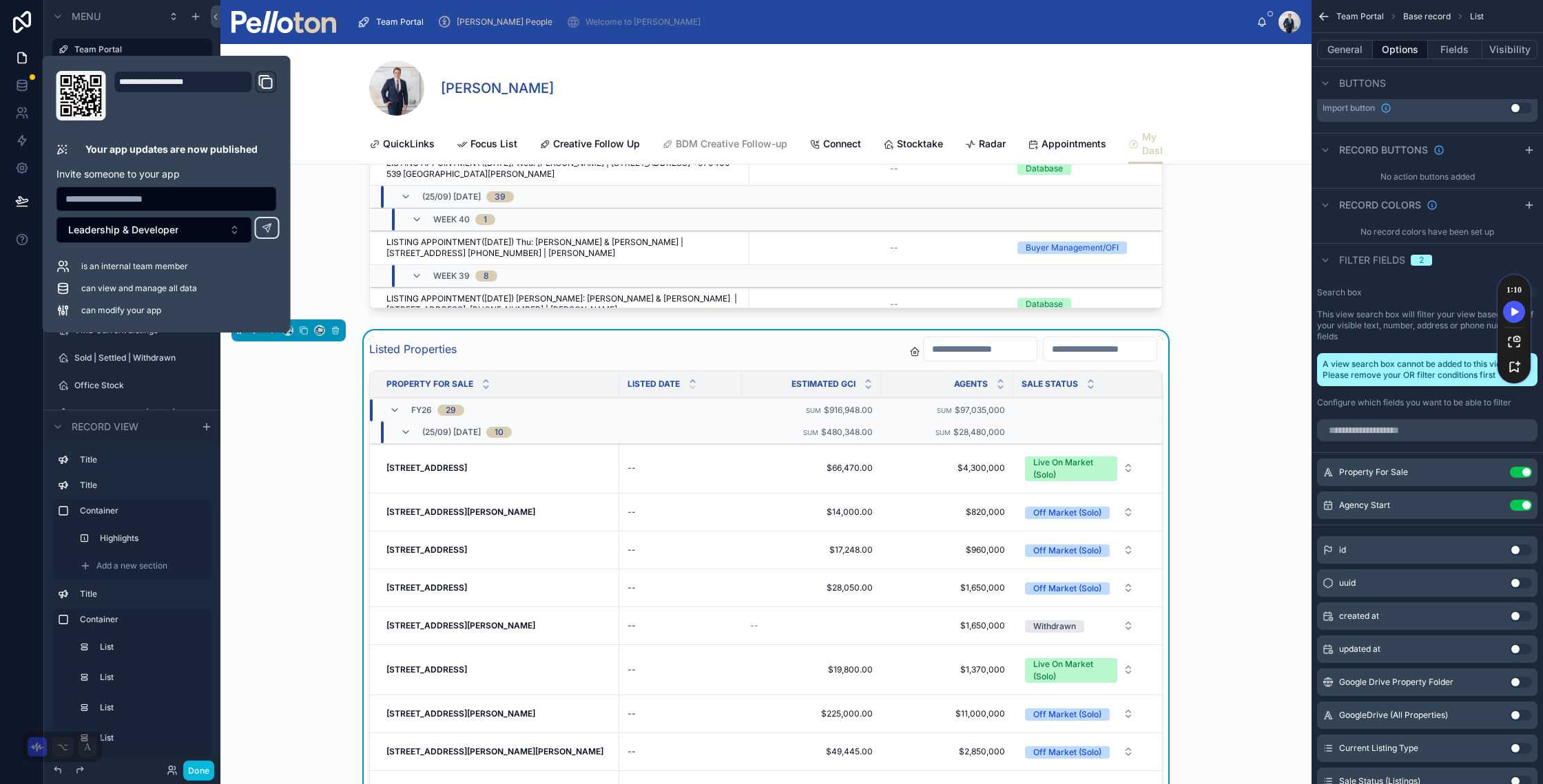
scroll to position [8651, 0]
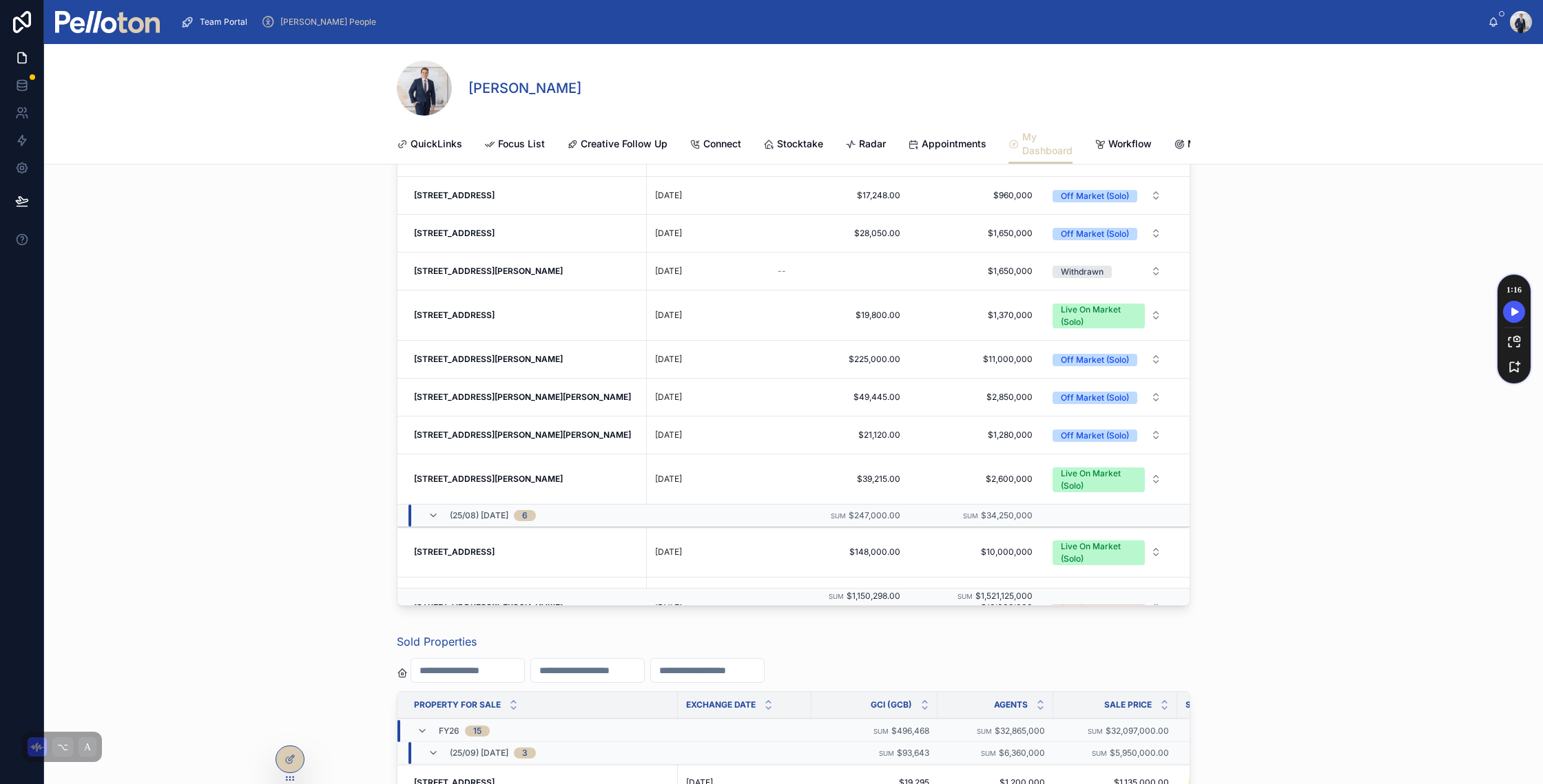
scroll to position [7262, 0]
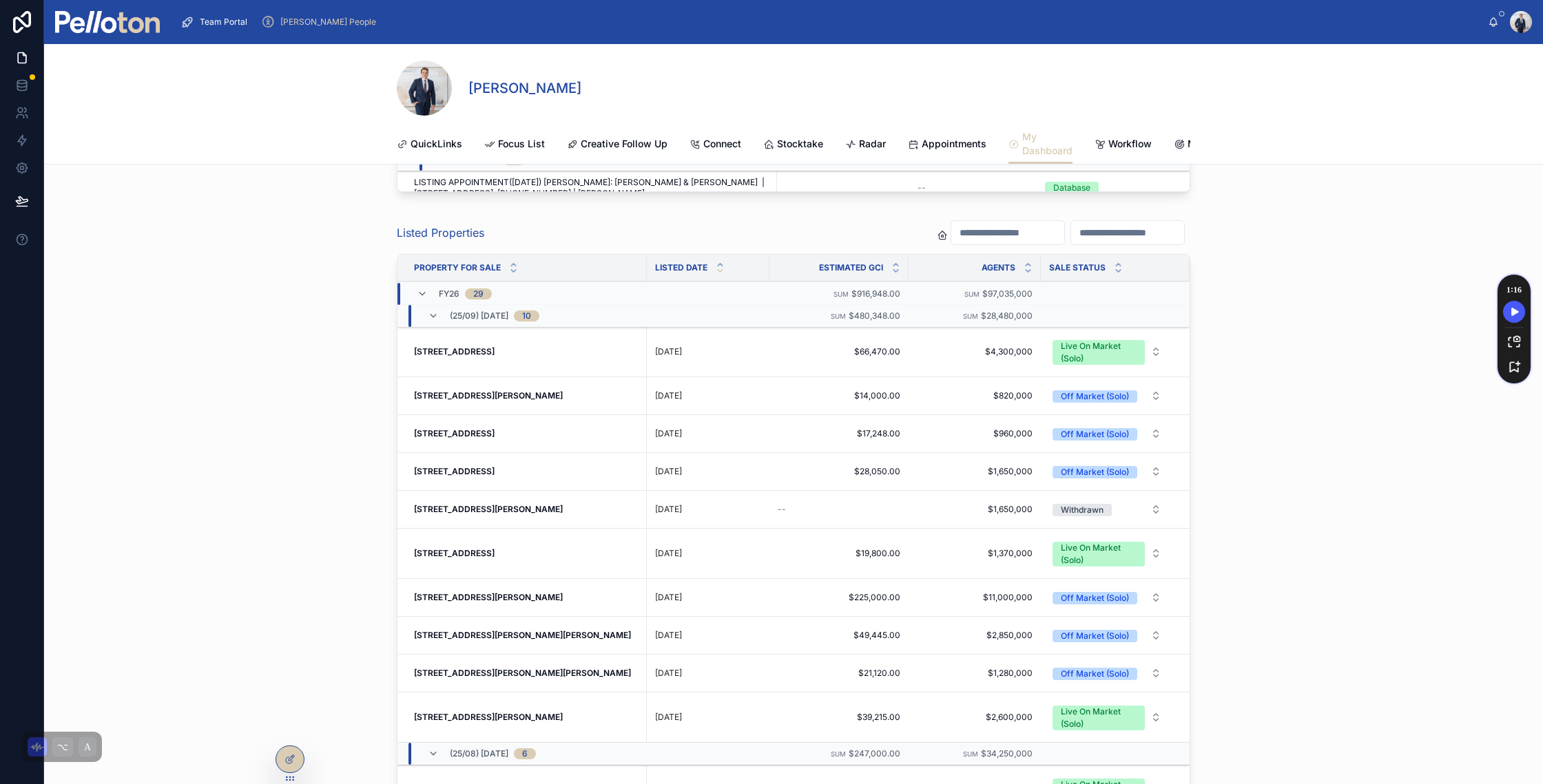
click at [954, 242] on input "text" at bounding box center [1008, 233] width 113 height 19
click at [1093, 242] on input "text" at bounding box center [1128, 233] width 113 height 19
click at [1102, 520] on html "Team Portal [PERSON_NAME] People [PERSON_NAME] [PERSON_NAME] My Dashboard Quick…" at bounding box center [772, 392] width 1543 height 784
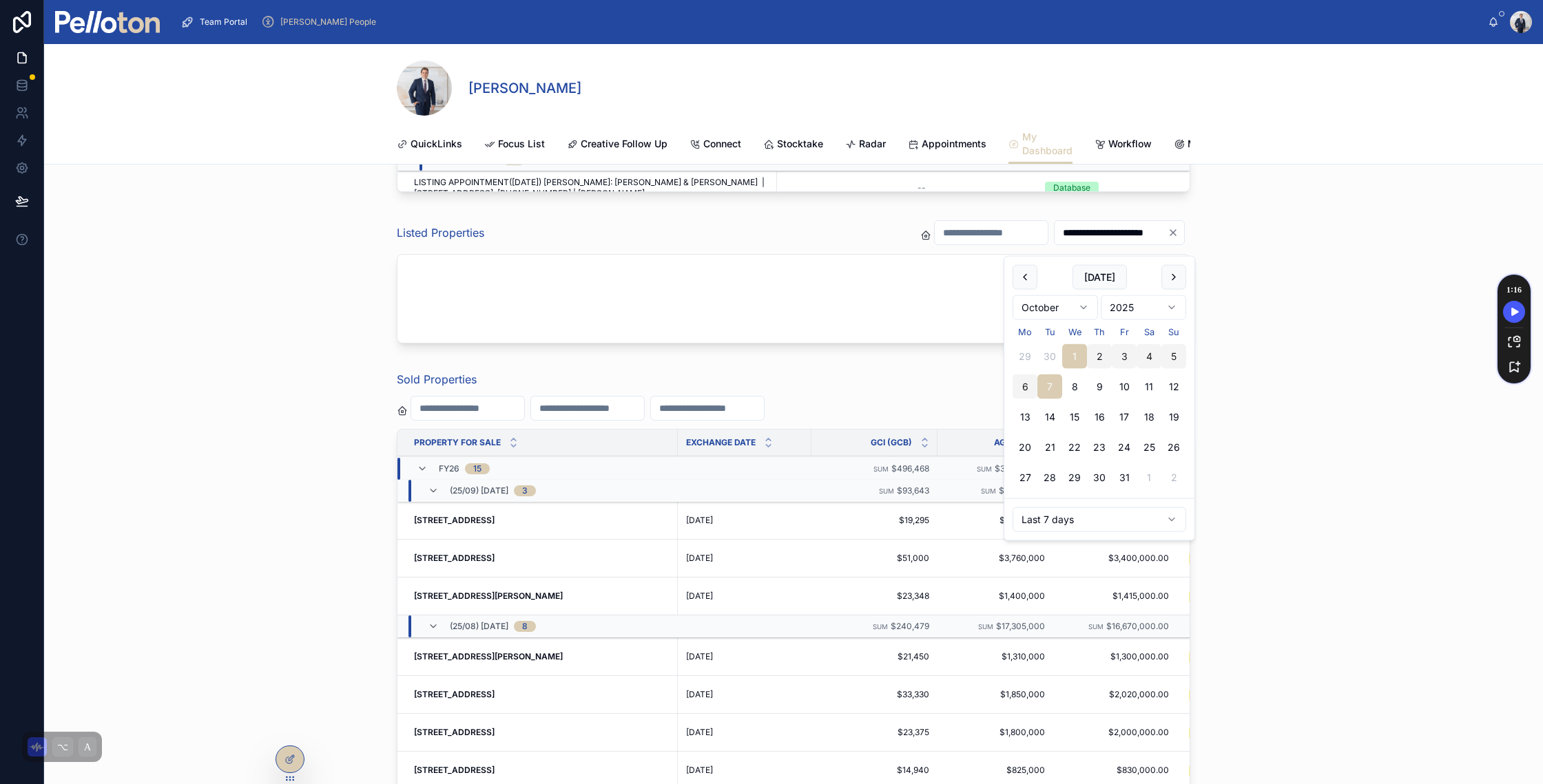
click at [1021, 358] on button "29" at bounding box center [1025, 356] width 25 height 25
click at [1022, 420] on button "15" at bounding box center [1025, 417] width 25 height 25
type input "**********"
